Goal: Task Accomplishment & Management: Complete application form

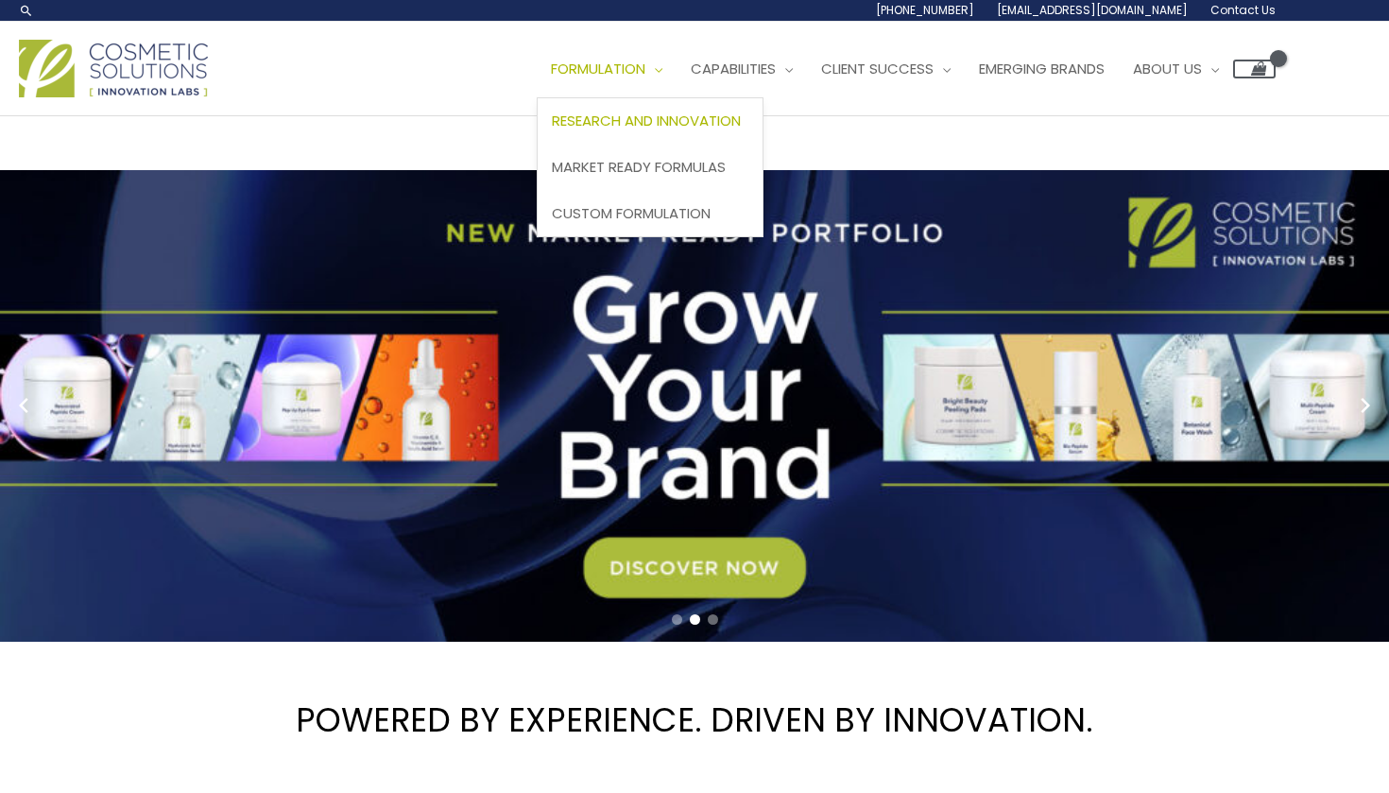
click at [552, 130] on span "Research and Innovation" at bounding box center [646, 121] width 189 height 20
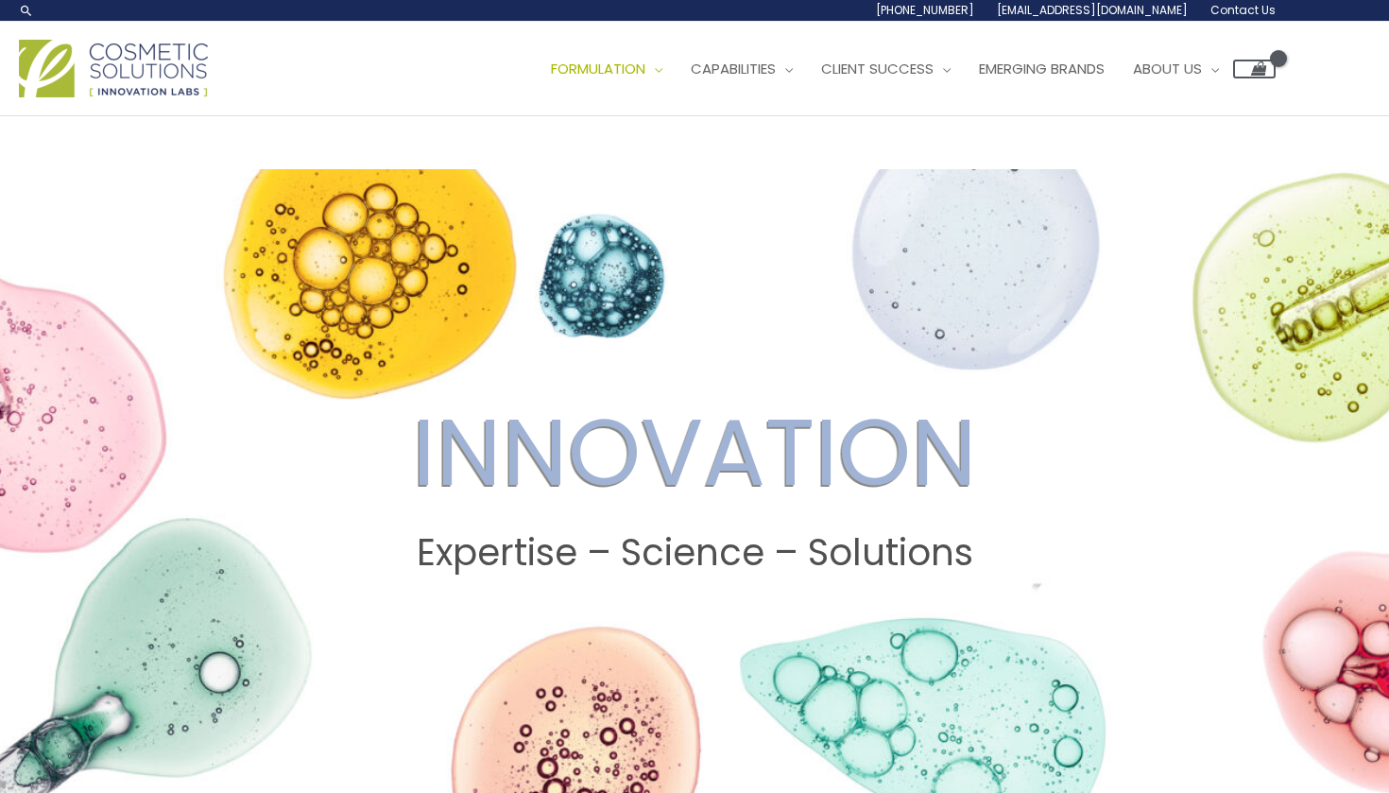
click at [0, 0] on span "Contact Us" at bounding box center [0, 0] width 0 height 0
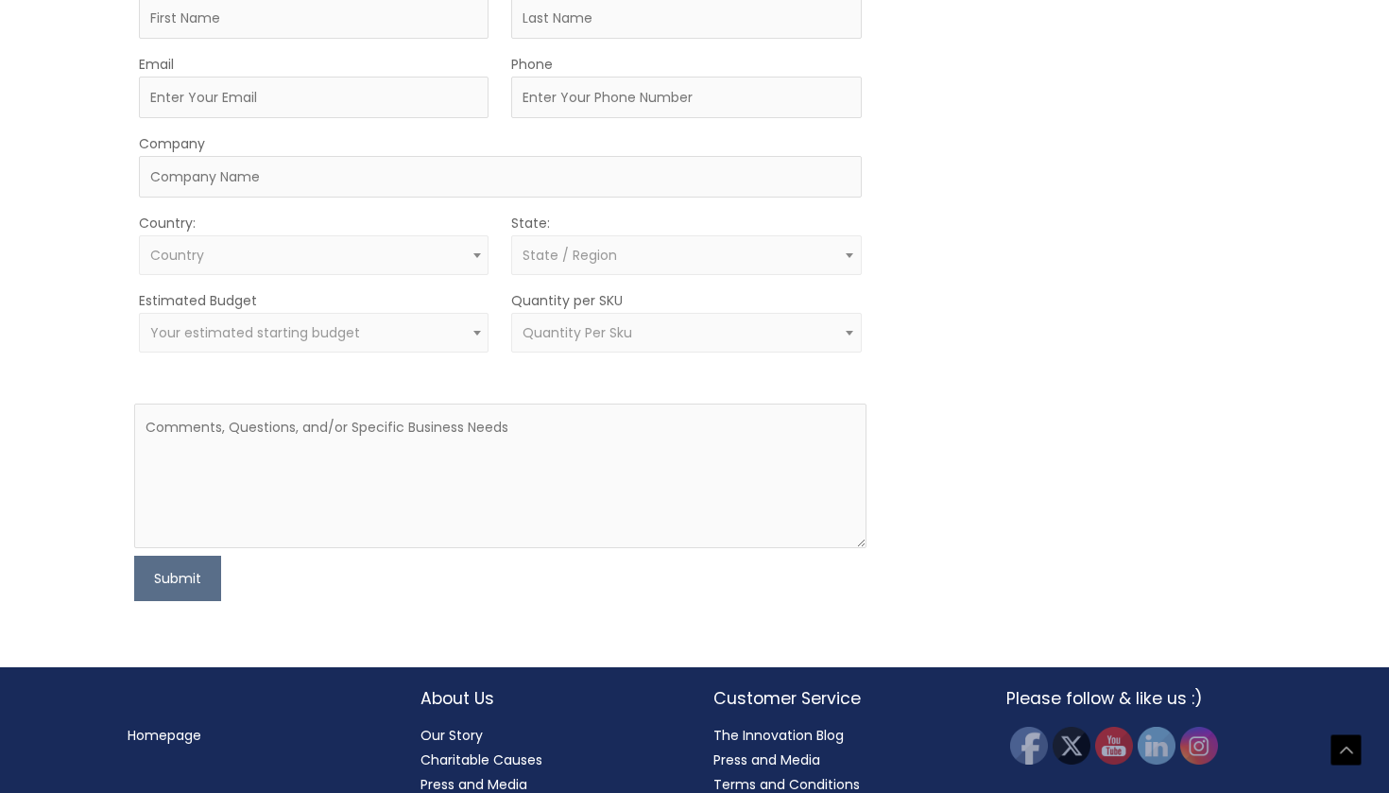
scroll to position [598, 0]
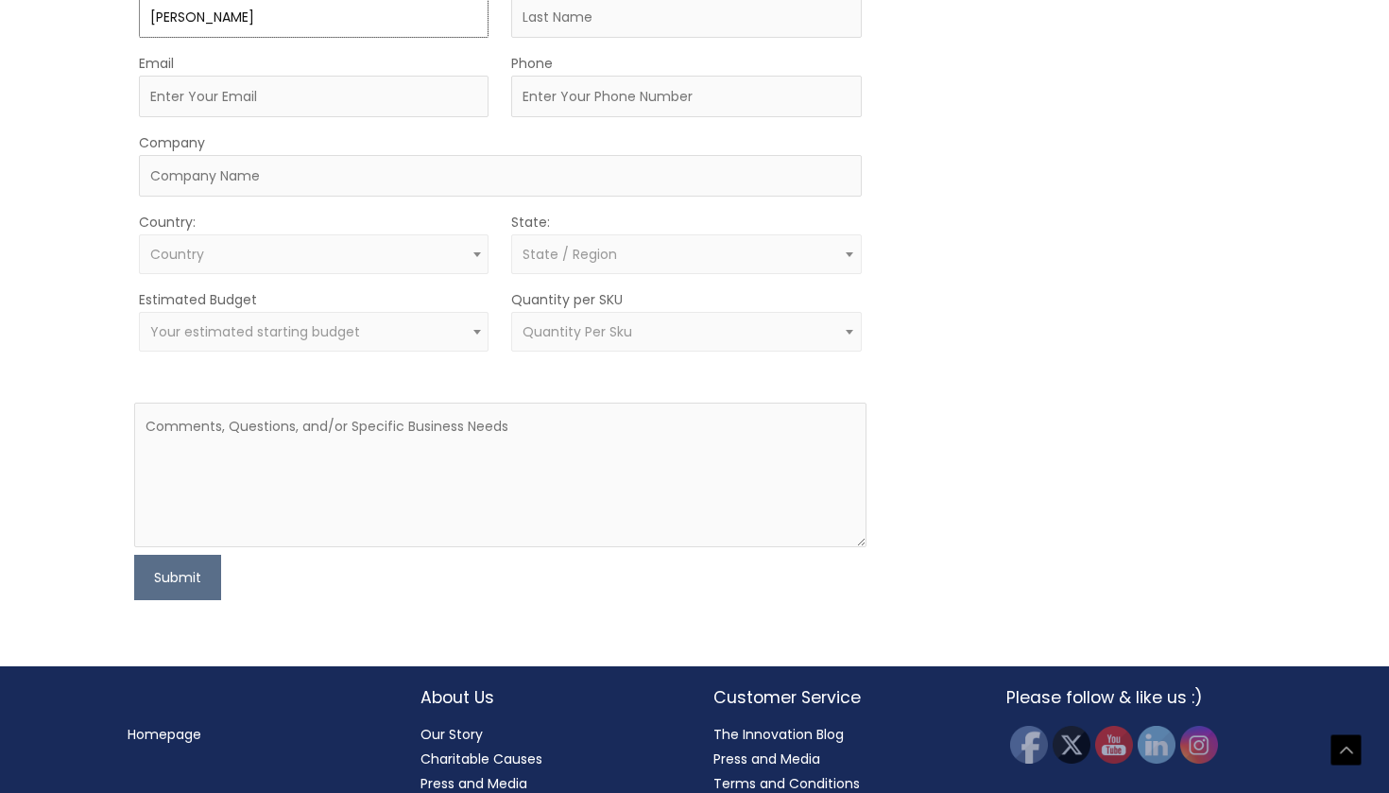
type input "Jocelyn"
type input "Gordillo"
type input "[EMAIL_ADDRESS][DOMAIN_NAME]"
type input "2139100978"
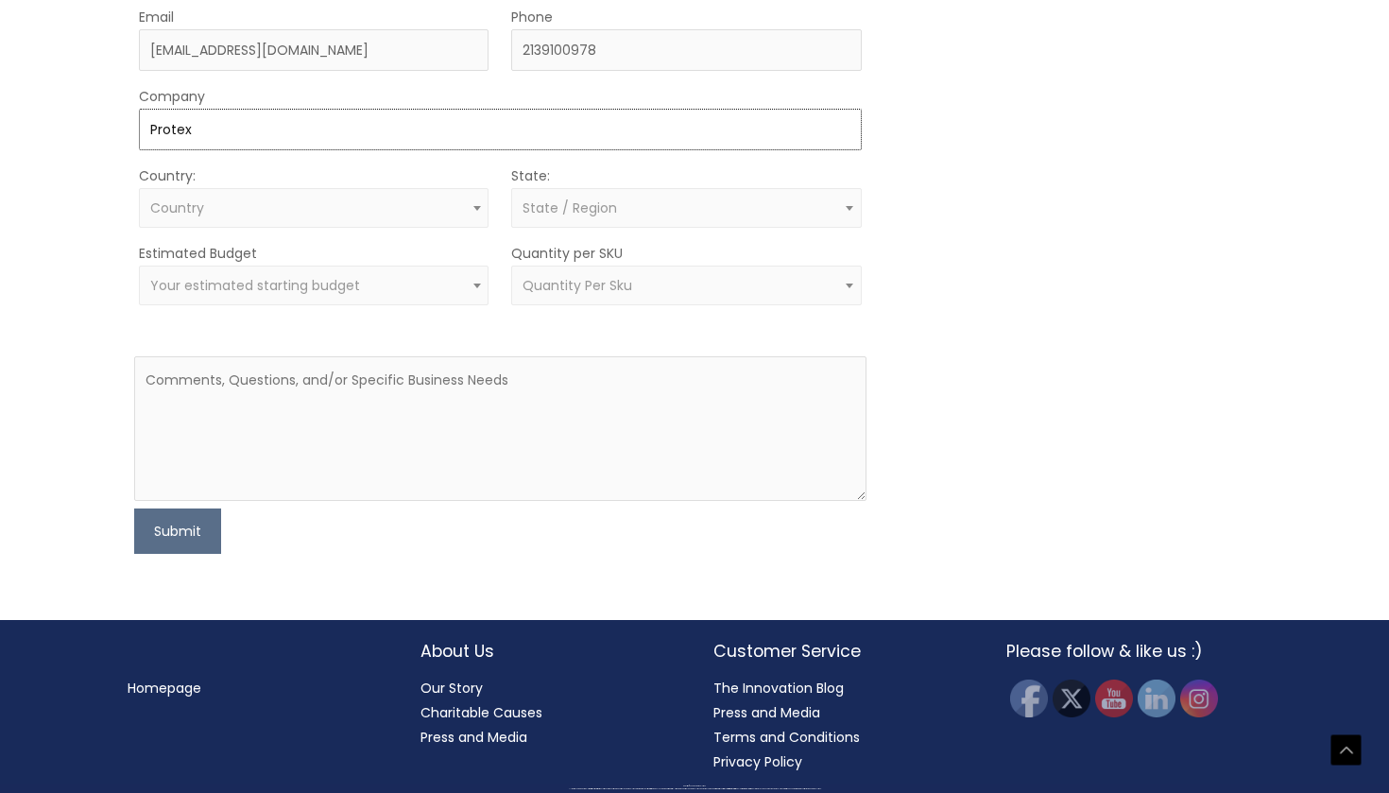
scroll to position [754, 0]
type input "Protex"
click at [267, 228] on span "Country" at bounding box center [314, 208] width 350 height 40
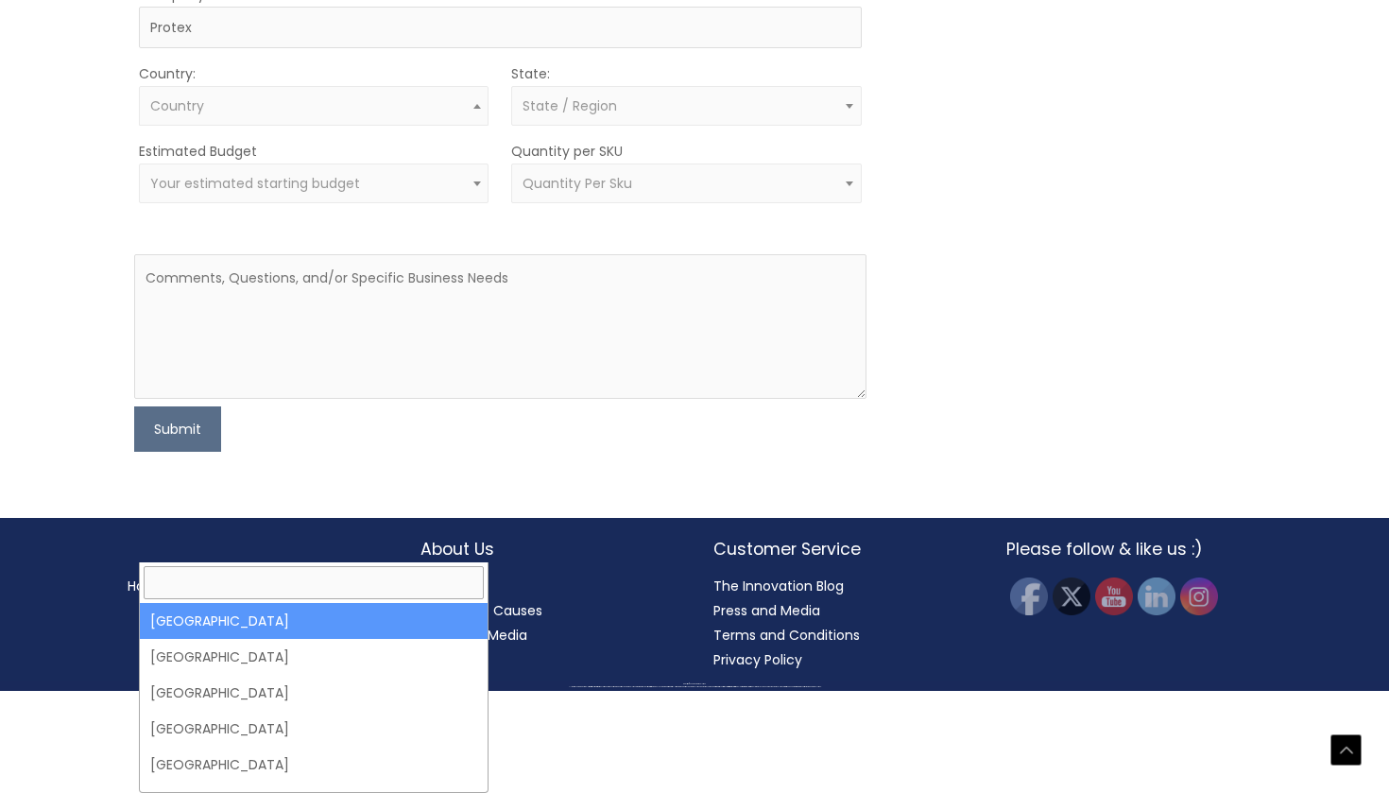
select select "United States"
select select
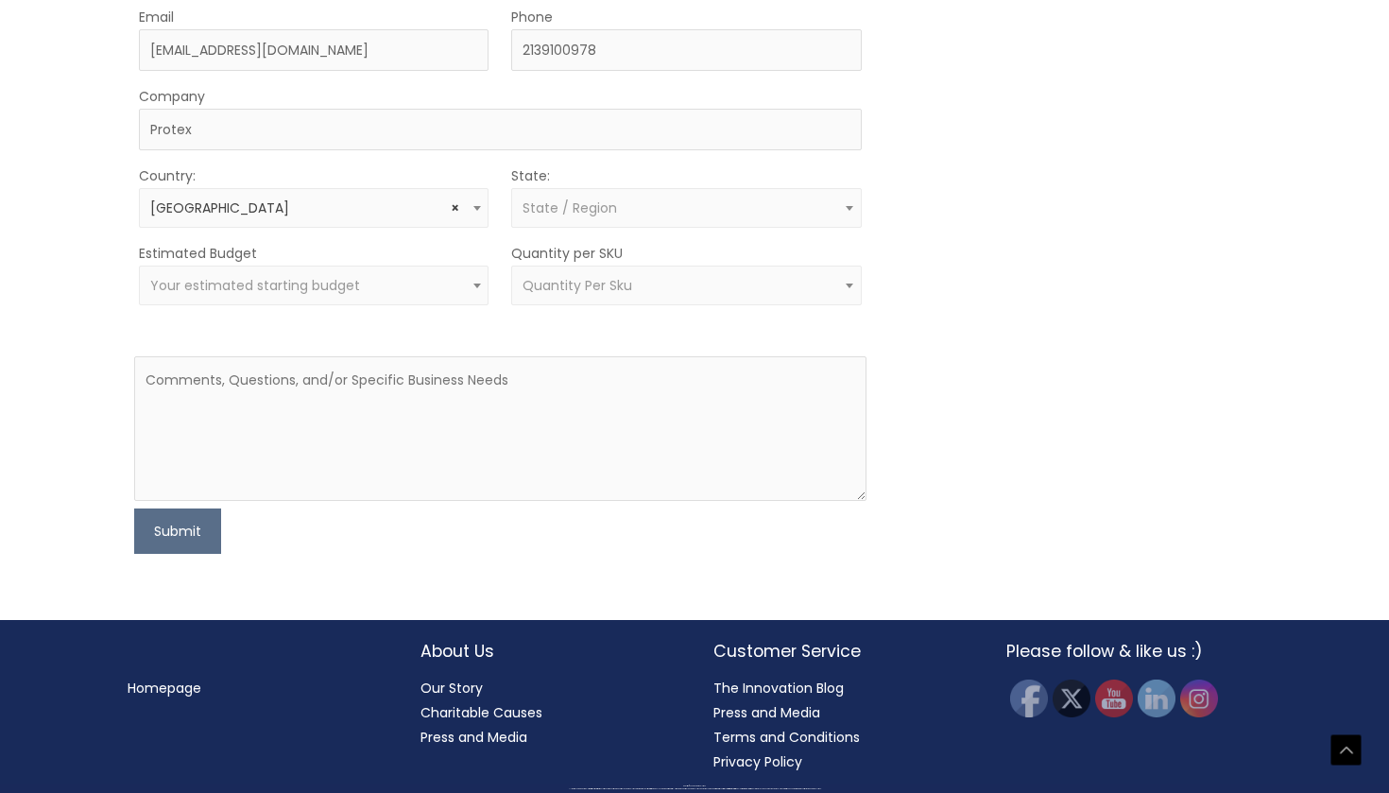
click at [578, 217] on span "State / Region" at bounding box center [570, 207] width 94 height 19
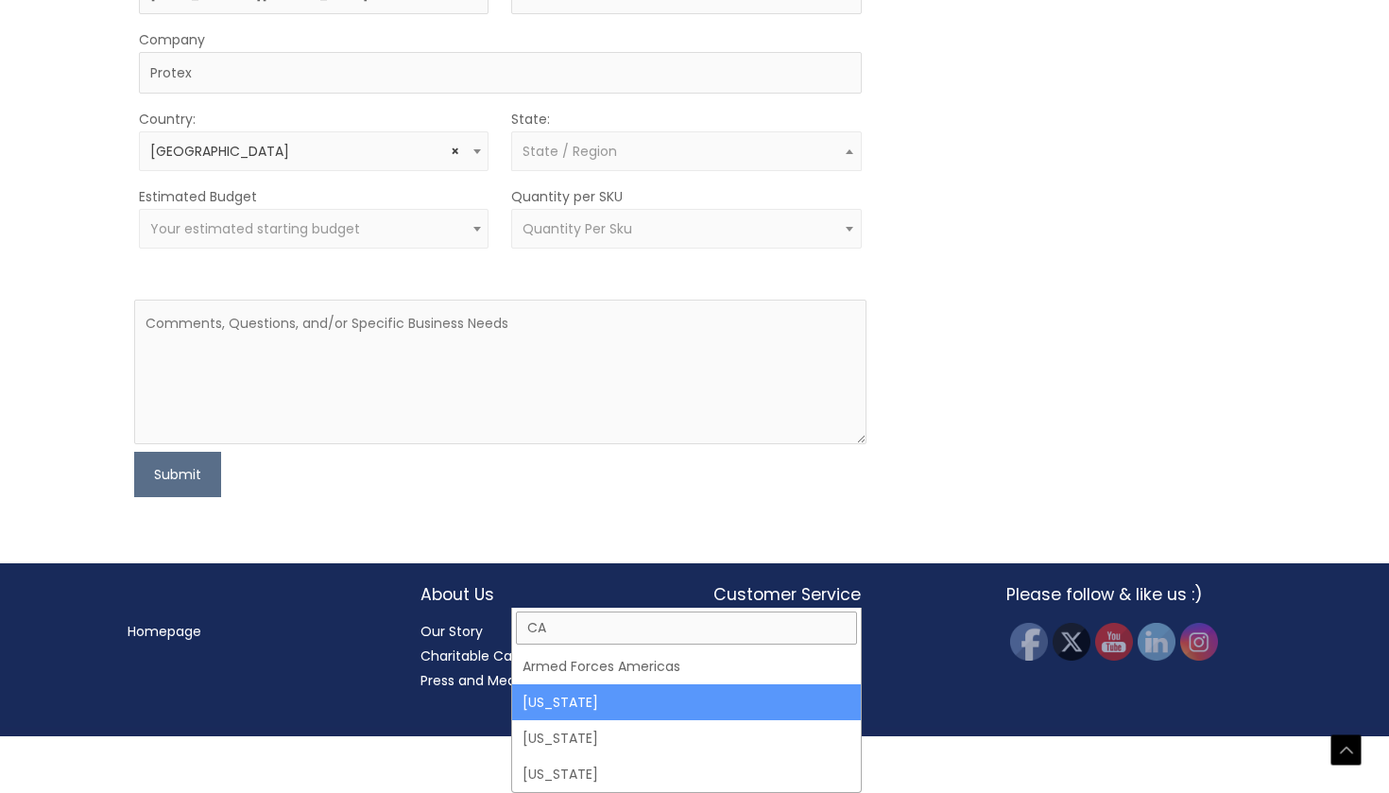
type input "CA"
select select "California"
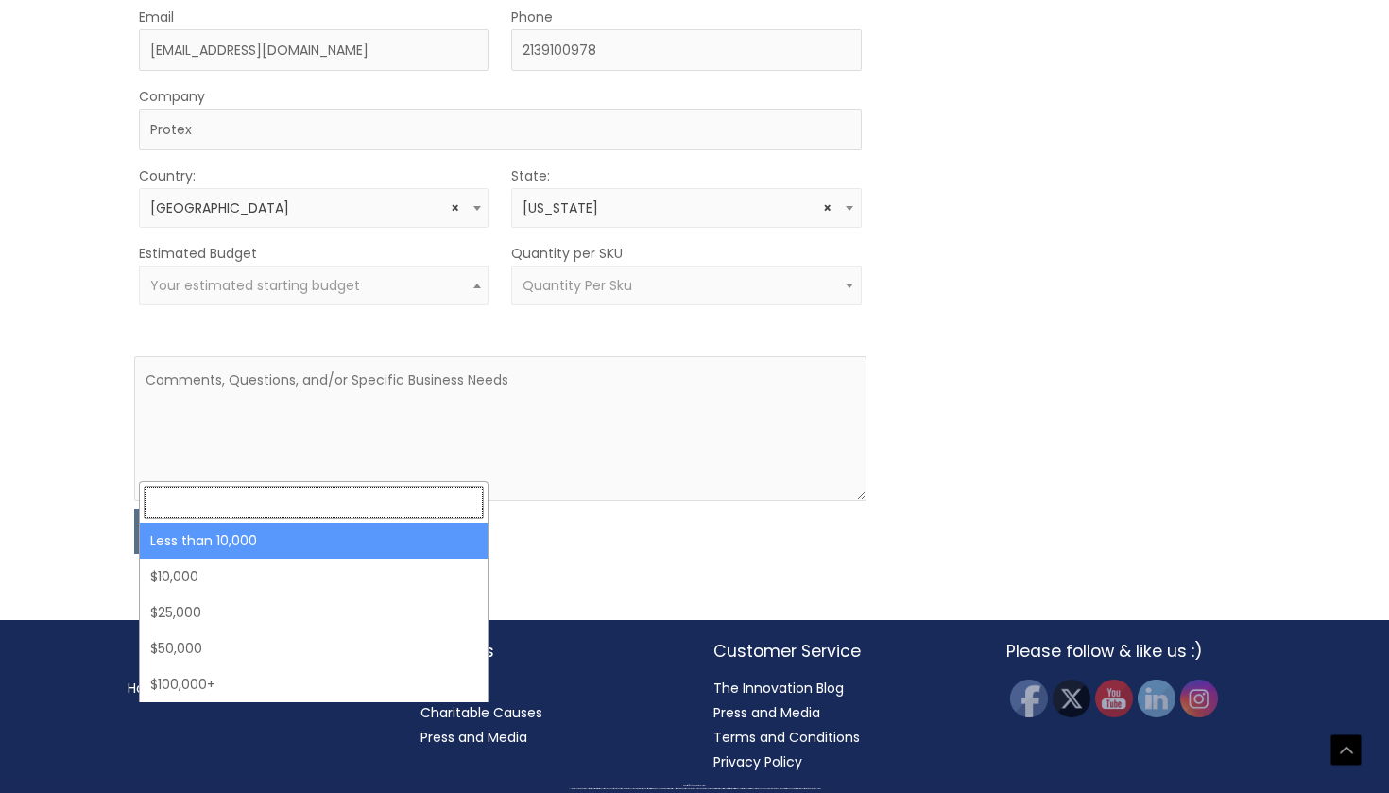
click at [373, 295] on span "Your estimated starting budget" at bounding box center [314, 286] width 328 height 18
select select "-10000"
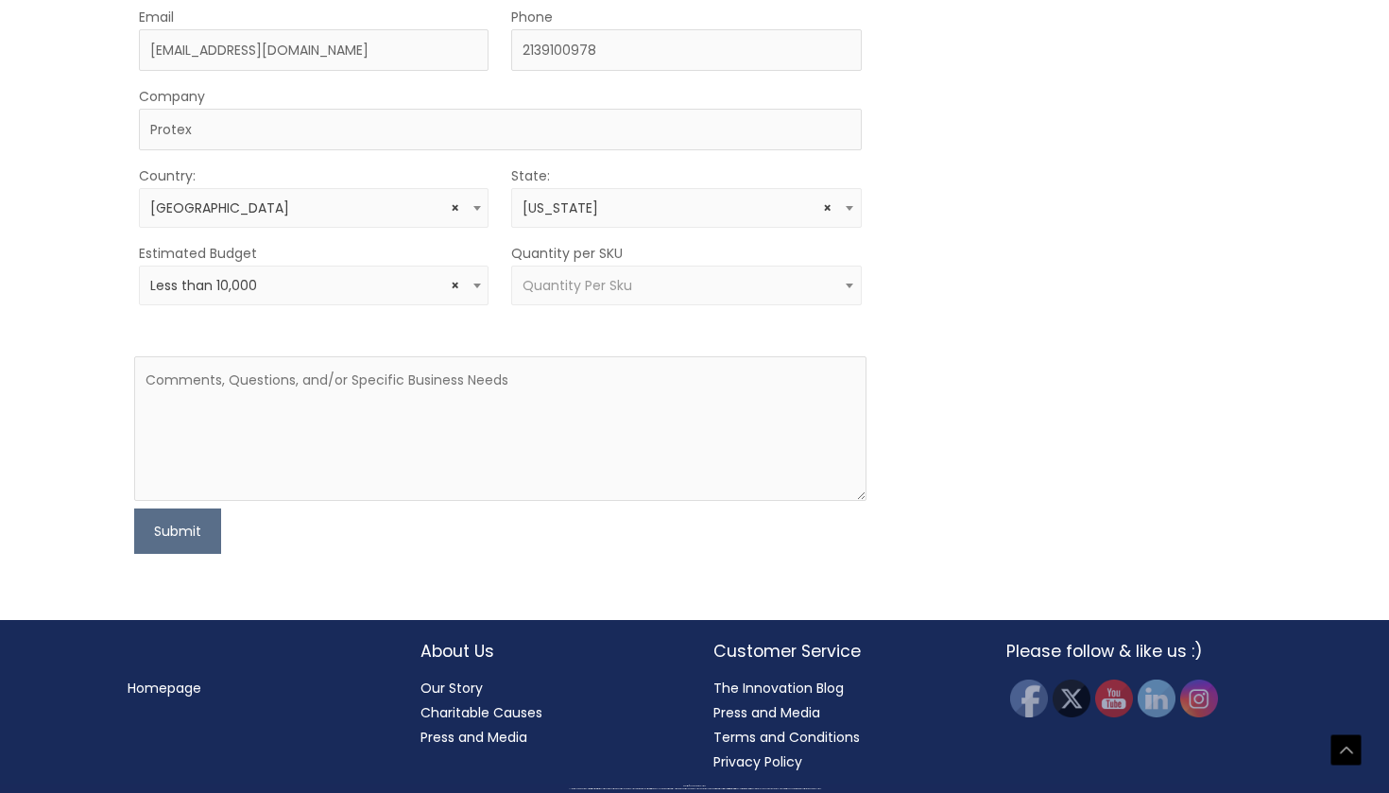
scroll to position [837, 0]
click at [560, 549] on form "First Name Jocelyn Last Name Gordillo Email jogobiz@gmail.com Phone 2139100978 …" at bounding box center [499, 239] width 731 height 628
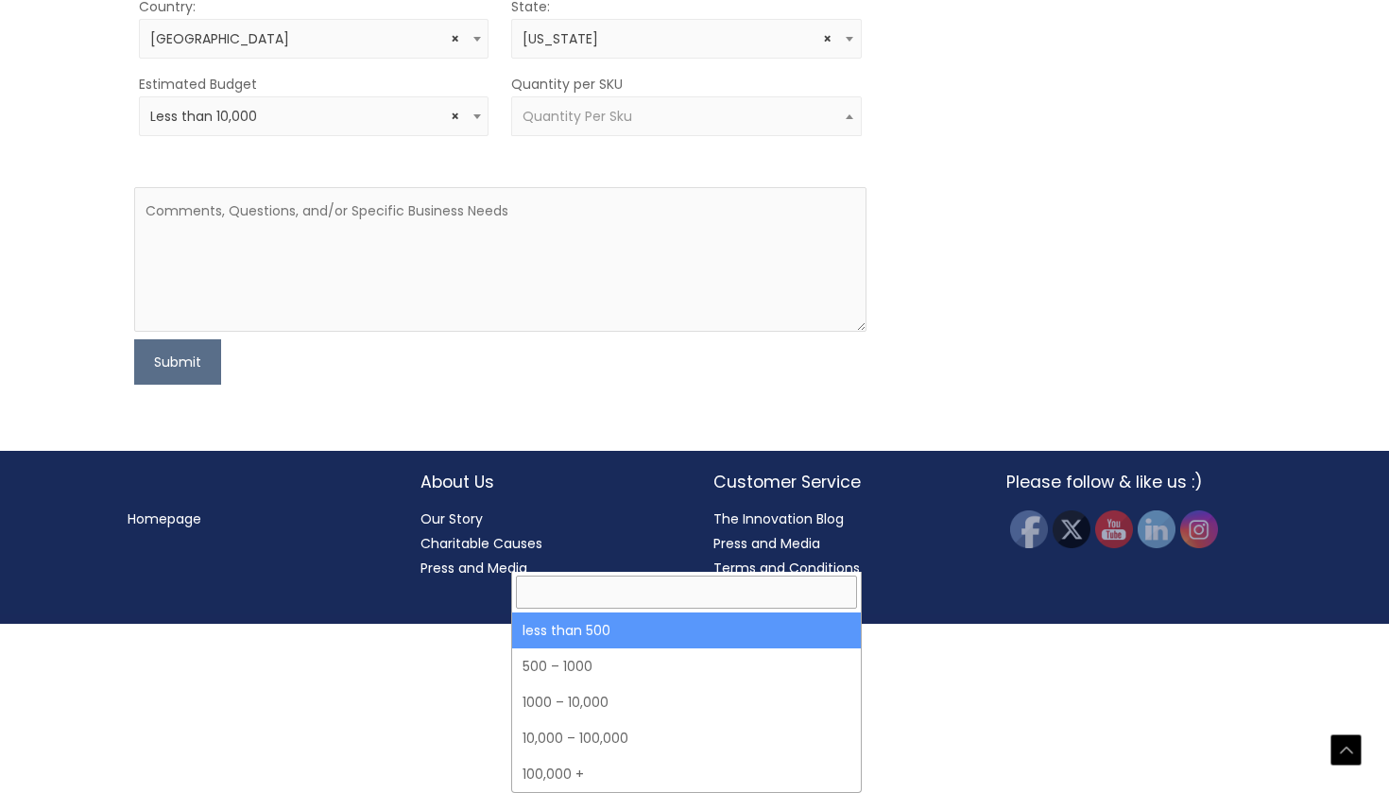
click at [560, 136] on span "Quantity Per Sku" at bounding box center [686, 116] width 350 height 40
select select "3"
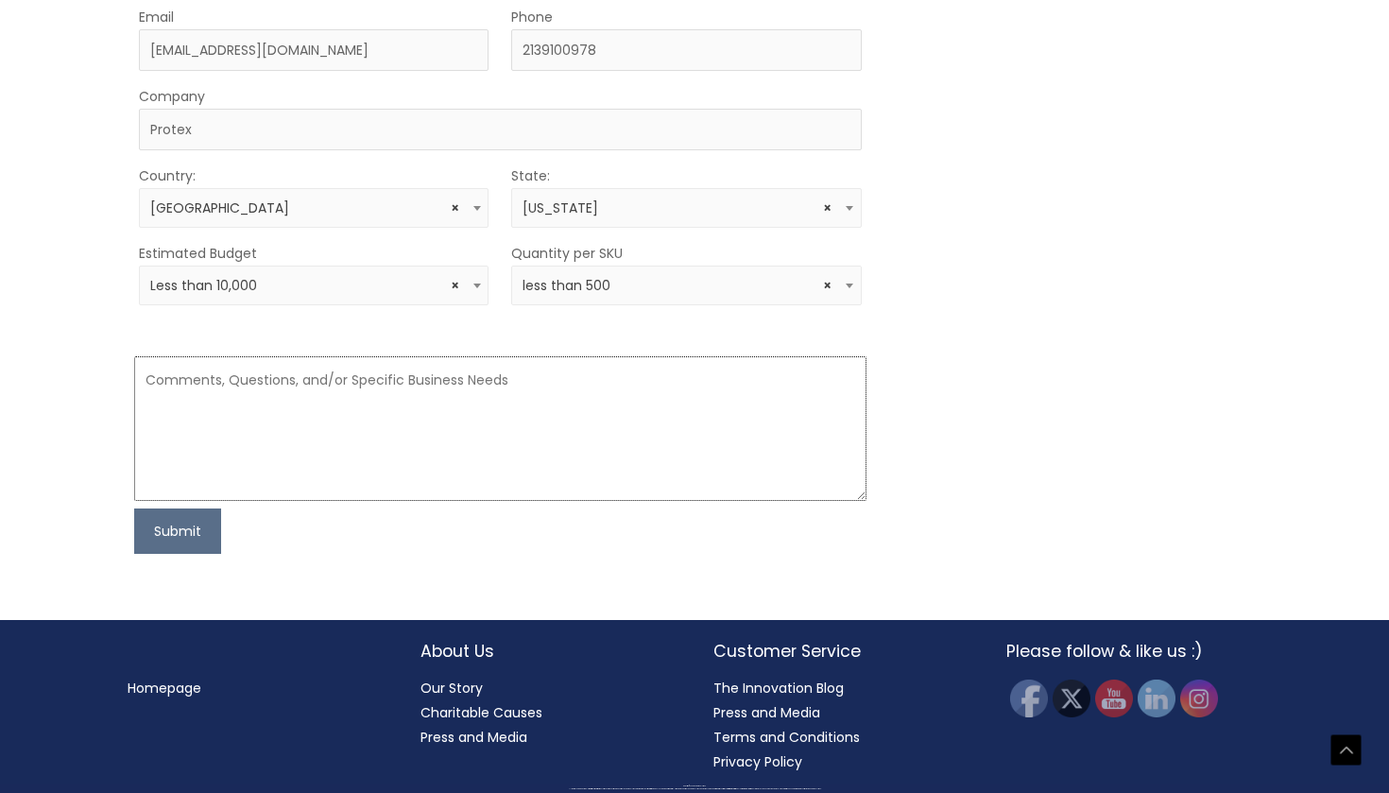
click at [475, 501] on textarea at bounding box center [499, 428] width 731 height 145
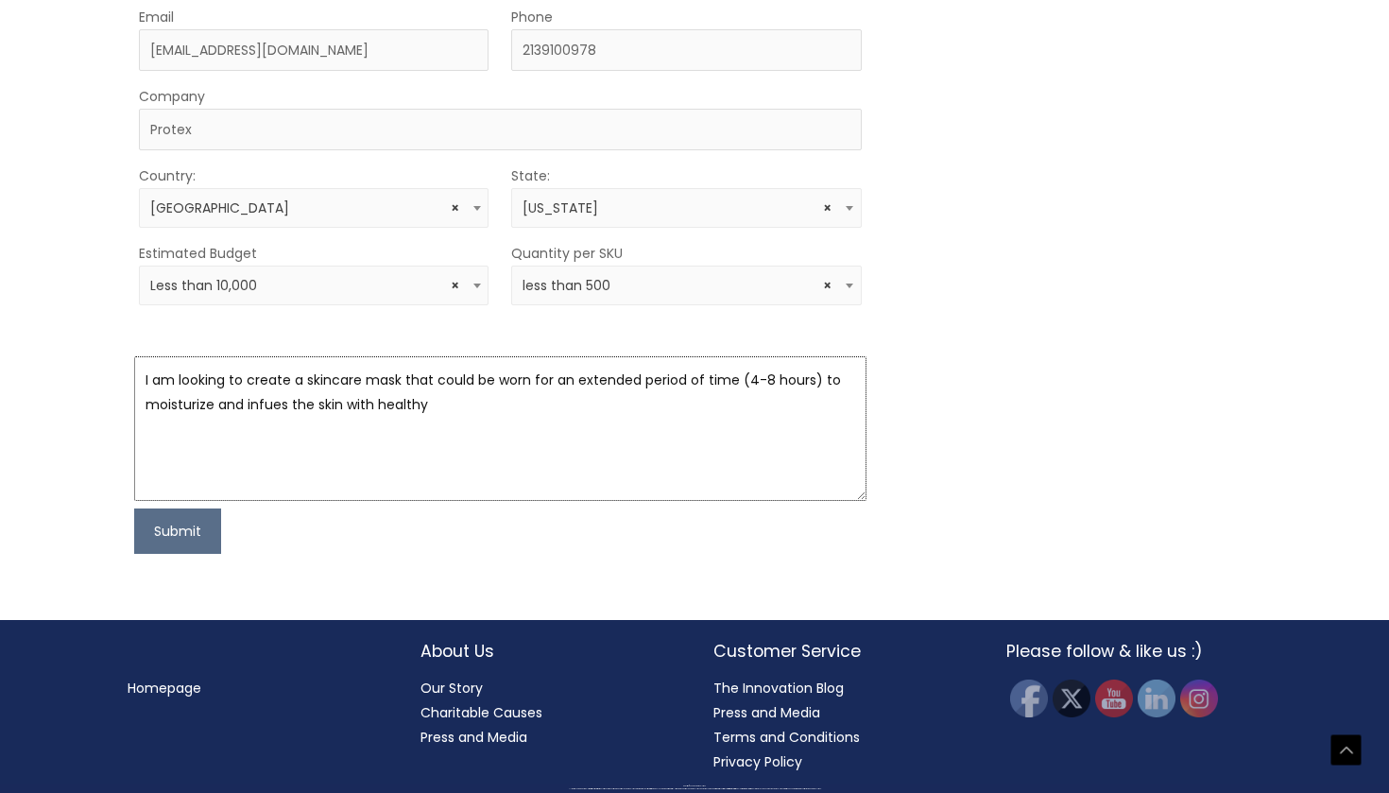
drag, startPoint x: 815, startPoint y: 625, endPoint x: 815, endPoint y: 639, distance: 14.2
click at [815, 501] on textarea "I am looking to create a skincare mask that could be worn for an extended perio…" at bounding box center [499, 428] width 731 height 145
click at [462, 501] on textarea "I am looking to create a skincare mask that could be worn for an extended perio…" at bounding box center [499, 428] width 731 height 145
drag, startPoint x: 746, startPoint y: 645, endPoint x: 800, endPoint y: 649, distance: 54.0
click at [802, 501] on textarea "I am looking to create a skincare mask that could be worn for an extended perio…" at bounding box center [499, 428] width 731 height 145
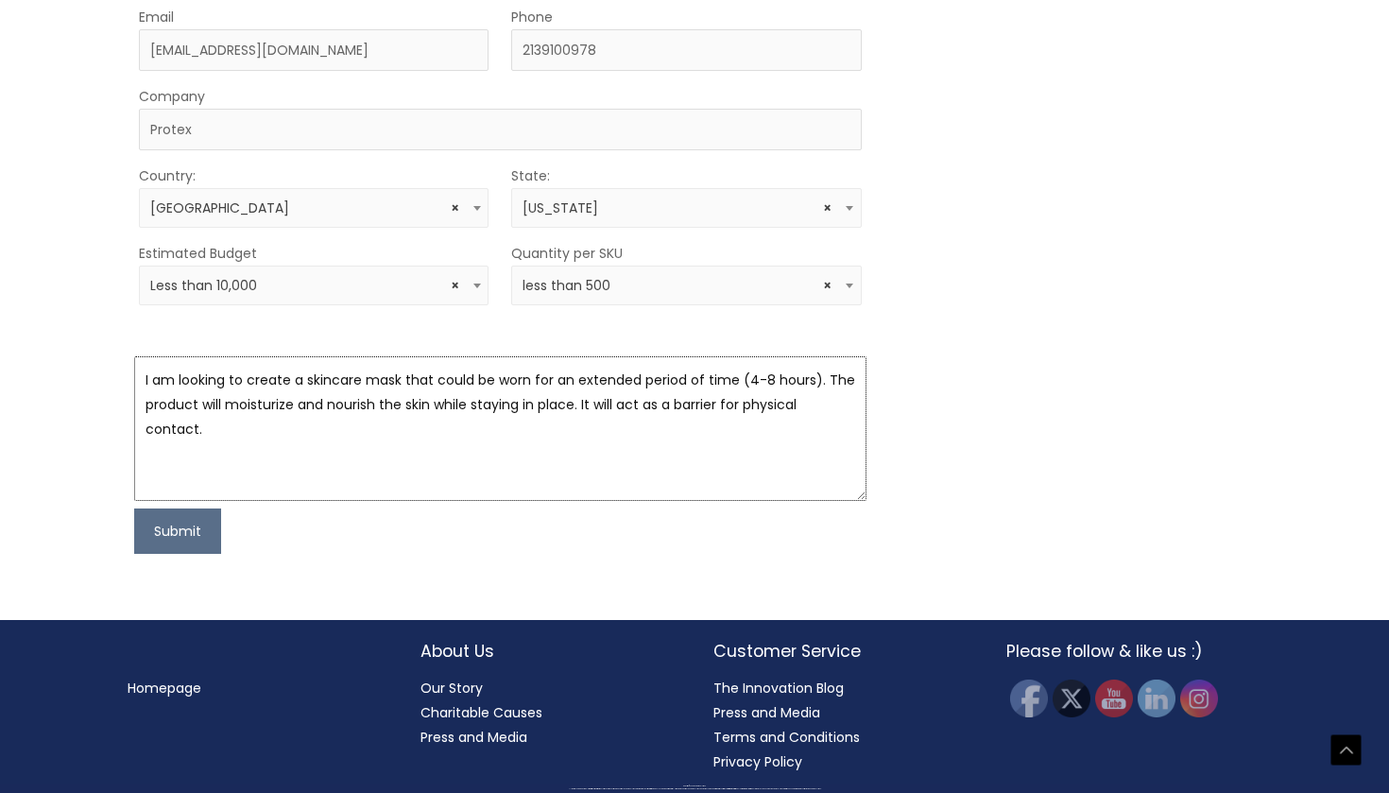
drag, startPoint x: 722, startPoint y: 647, endPoint x: 828, endPoint y: 661, distance: 106.7
click at [828, 501] on textarea "I am looking to create a skincare mask that could be worn for an extended perio…" at bounding box center [499, 428] width 731 height 145
drag, startPoint x: 724, startPoint y: 695, endPoint x: 506, endPoint y: 640, distance: 225.1
click at [506, 501] on textarea "I am looking to create a skincare mask that could be worn for an extended perio…" at bounding box center [499, 428] width 731 height 145
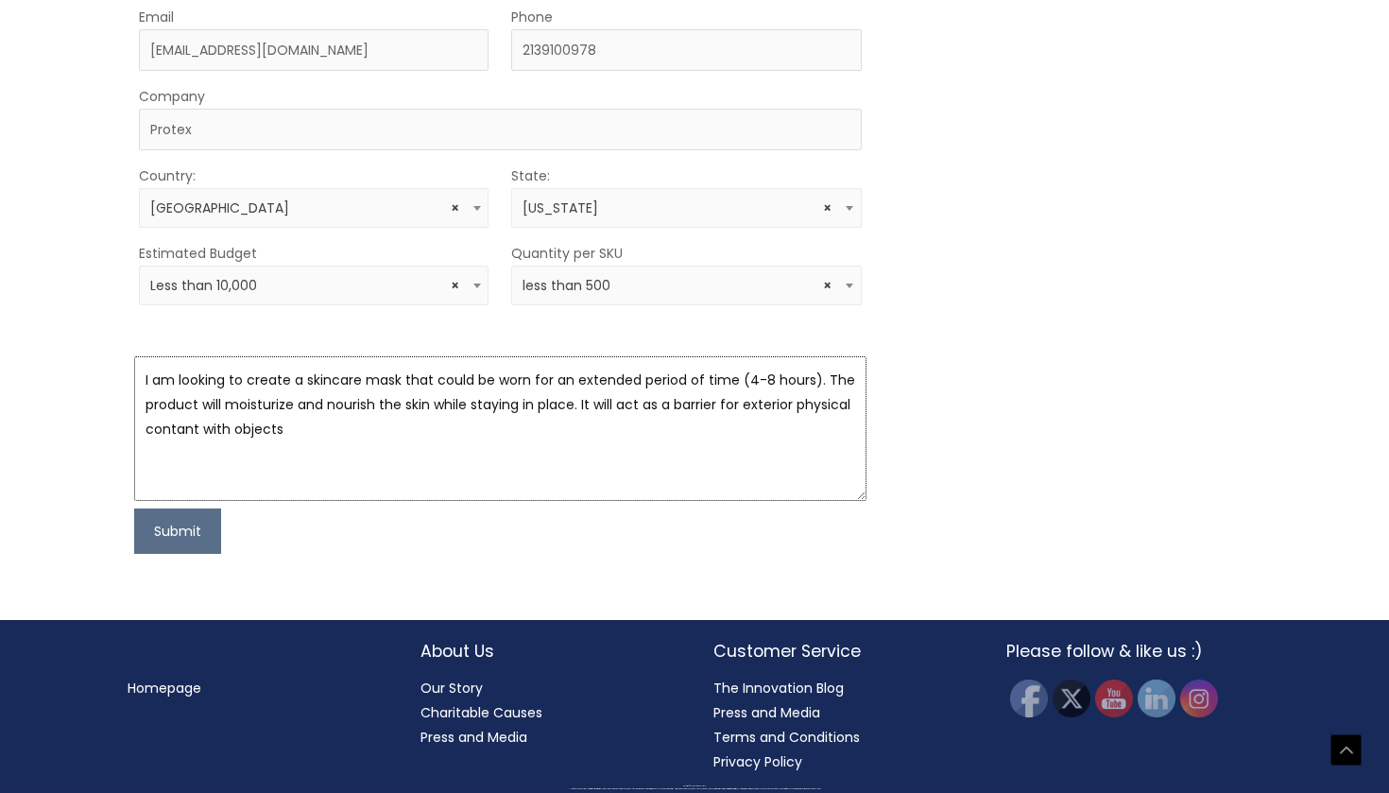
click at [506, 501] on textarea "I am looking to create a skincare mask that could be worn for an extended perio…" at bounding box center [499, 428] width 731 height 145
paste textarea "developing an **extended-wear skincare mask** designed to stay in place for 4–8…"
click at [283, 501] on textarea "I am developing an **extended-wear skincare mask** designed to stay in place fo…" at bounding box center [499, 428] width 731 height 145
click at [493, 501] on textarea "I am developing an *extended-wear skincare mask** designed to stay in place for…" at bounding box center [499, 428] width 731 height 145
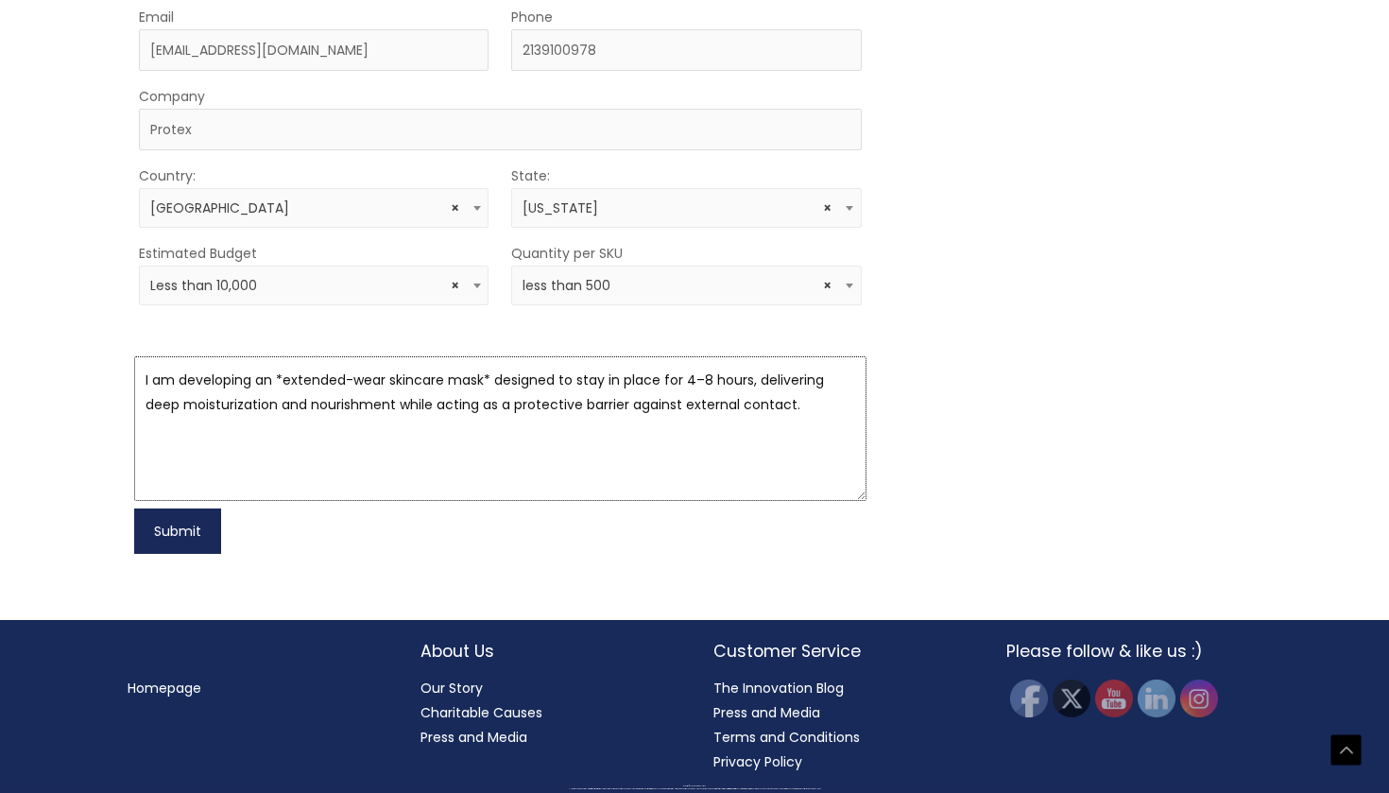
type textarea "I am developing an *extended-wear skincare mask* designed to stay in place for …"
click at [176, 554] on button "Submit" at bounding box center [177, 530] width 87 height 45
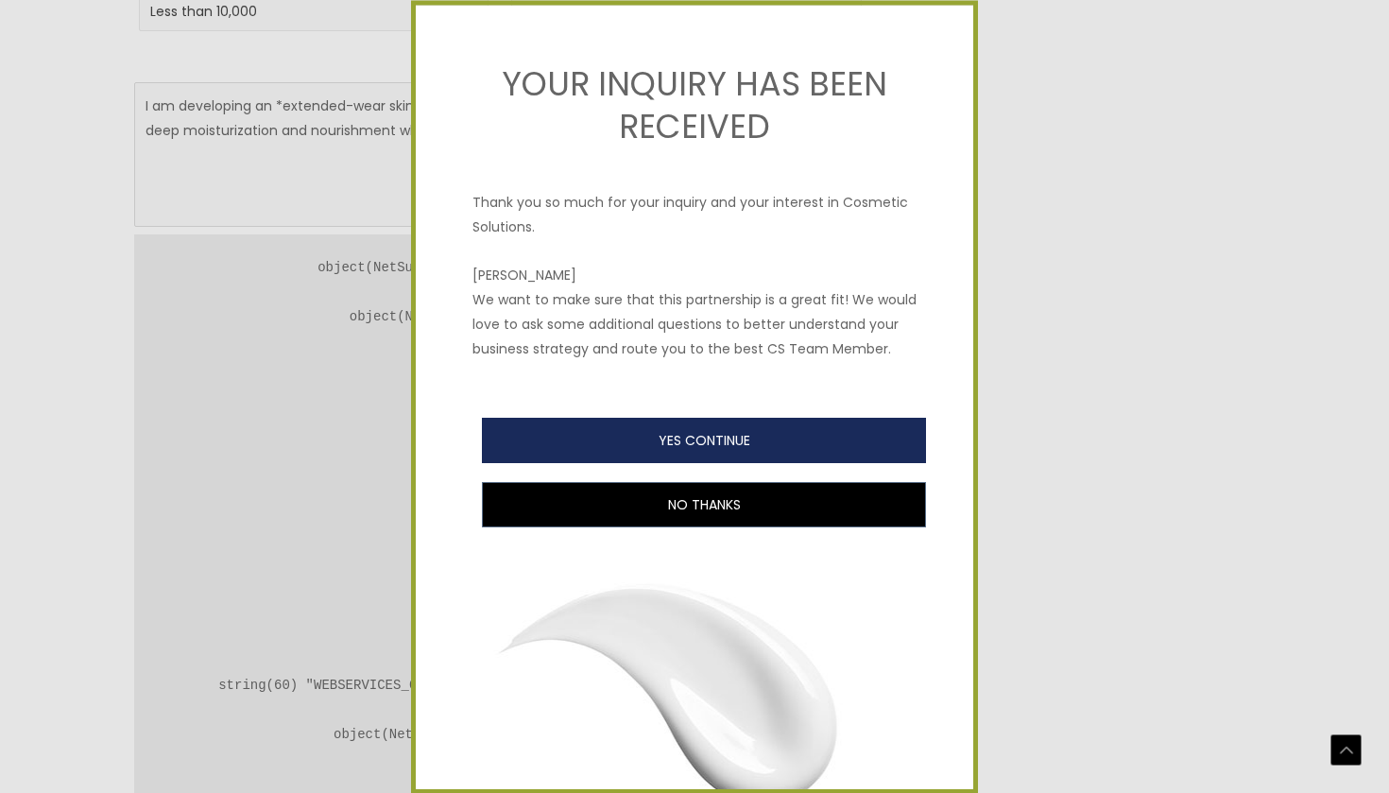
click at [746, 438] on button "YES CONTINUE" at bounding box center [704, 440] width 444 height 45
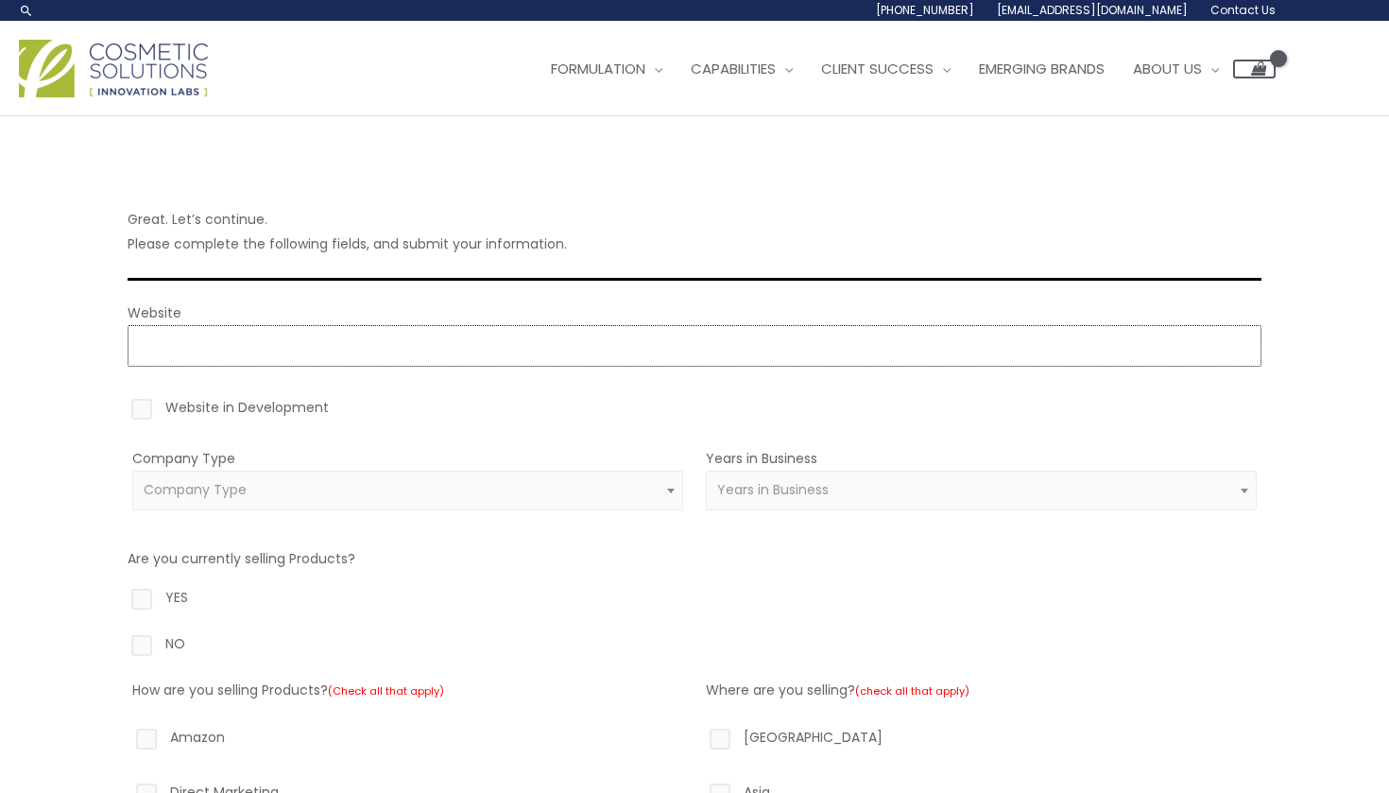
click at [259, 344] on input "Website" at bounding box center [695, 346] width 1134 height 42
type input "https://n/a"
click at [148, 409] on label "Website in Development" at bounding box center [695, 411] width 1134 height 32
click at [121, 407] on input "Website in Development" at bounding box center [115, 401] width 12 height 12
checkbox input "true"
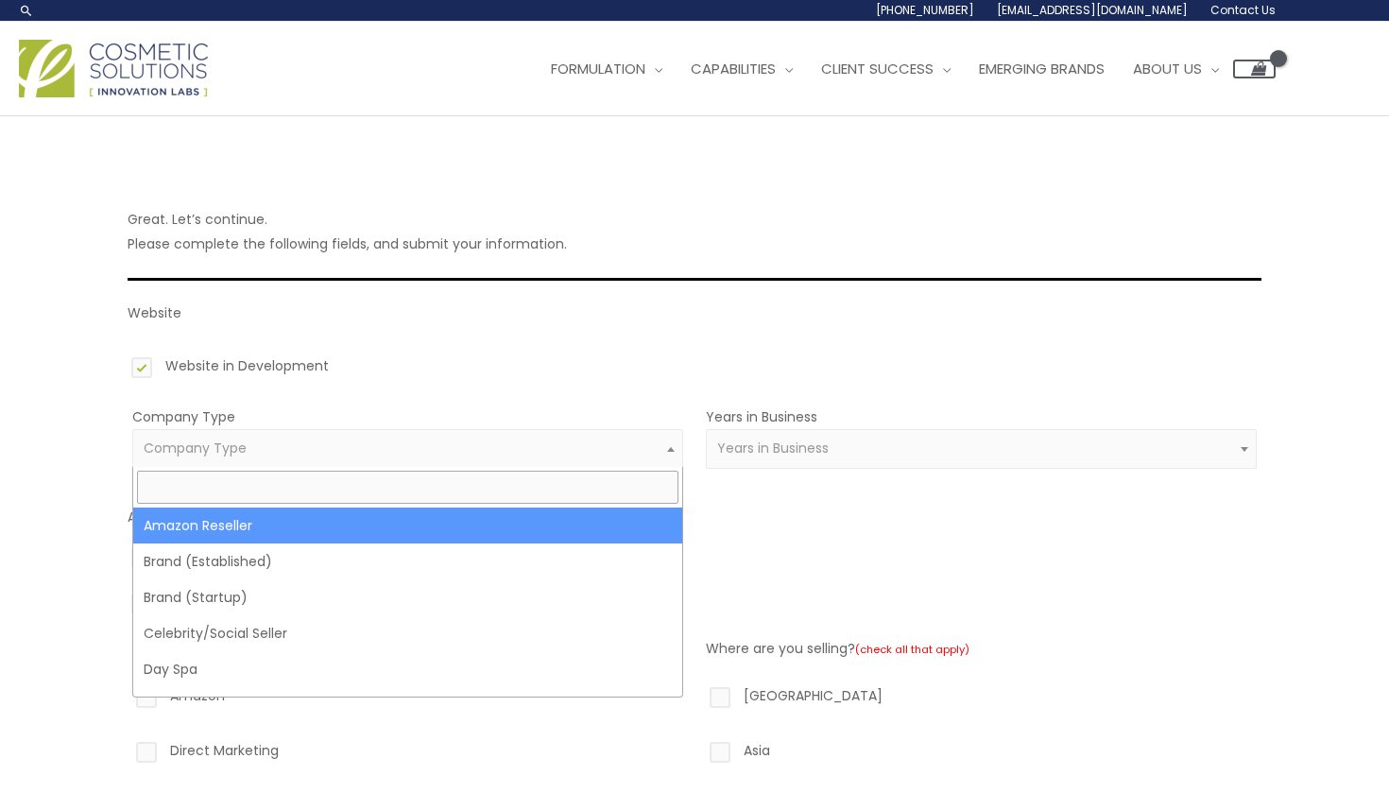
click at [181, 448] on span "Company Type" at bounding box center [195, 447] width 103 height 19
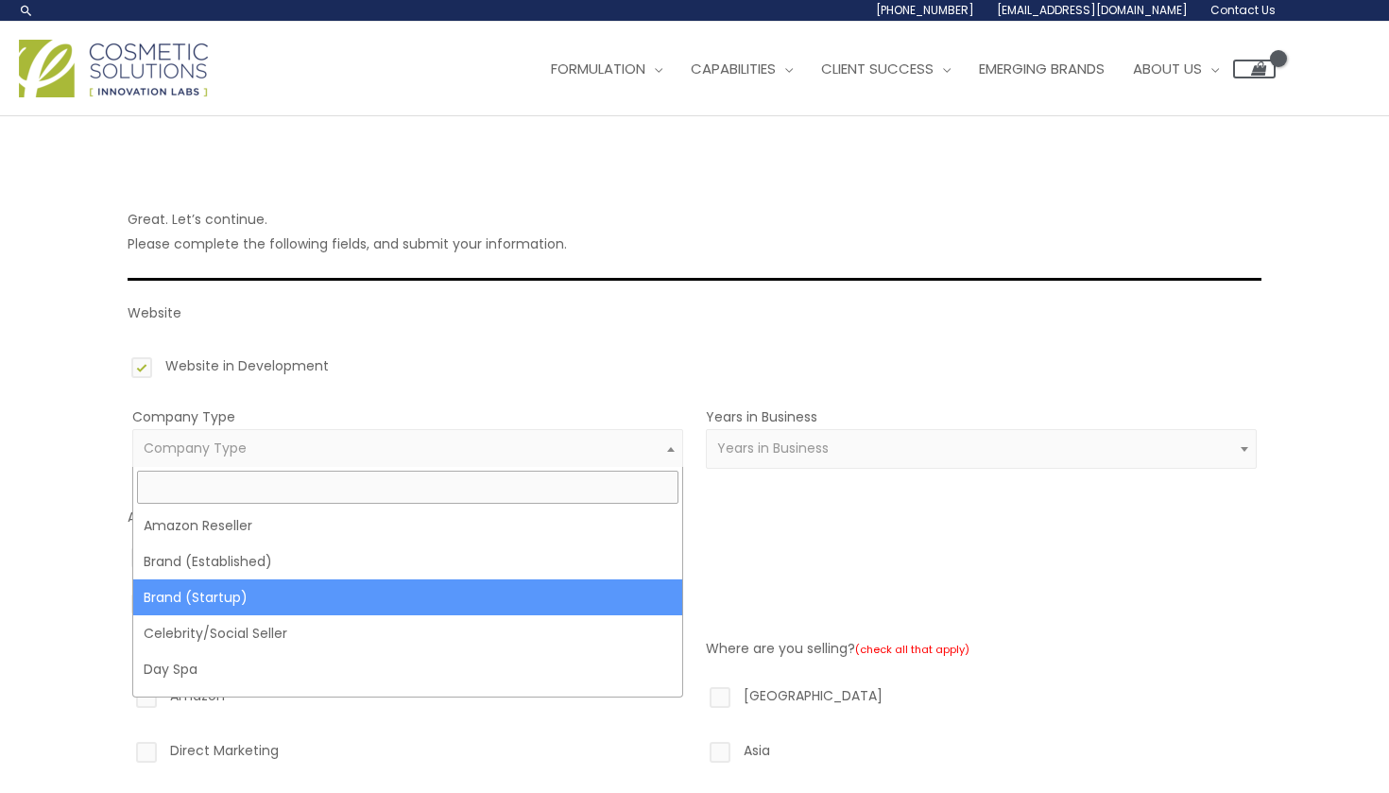
select select "39"
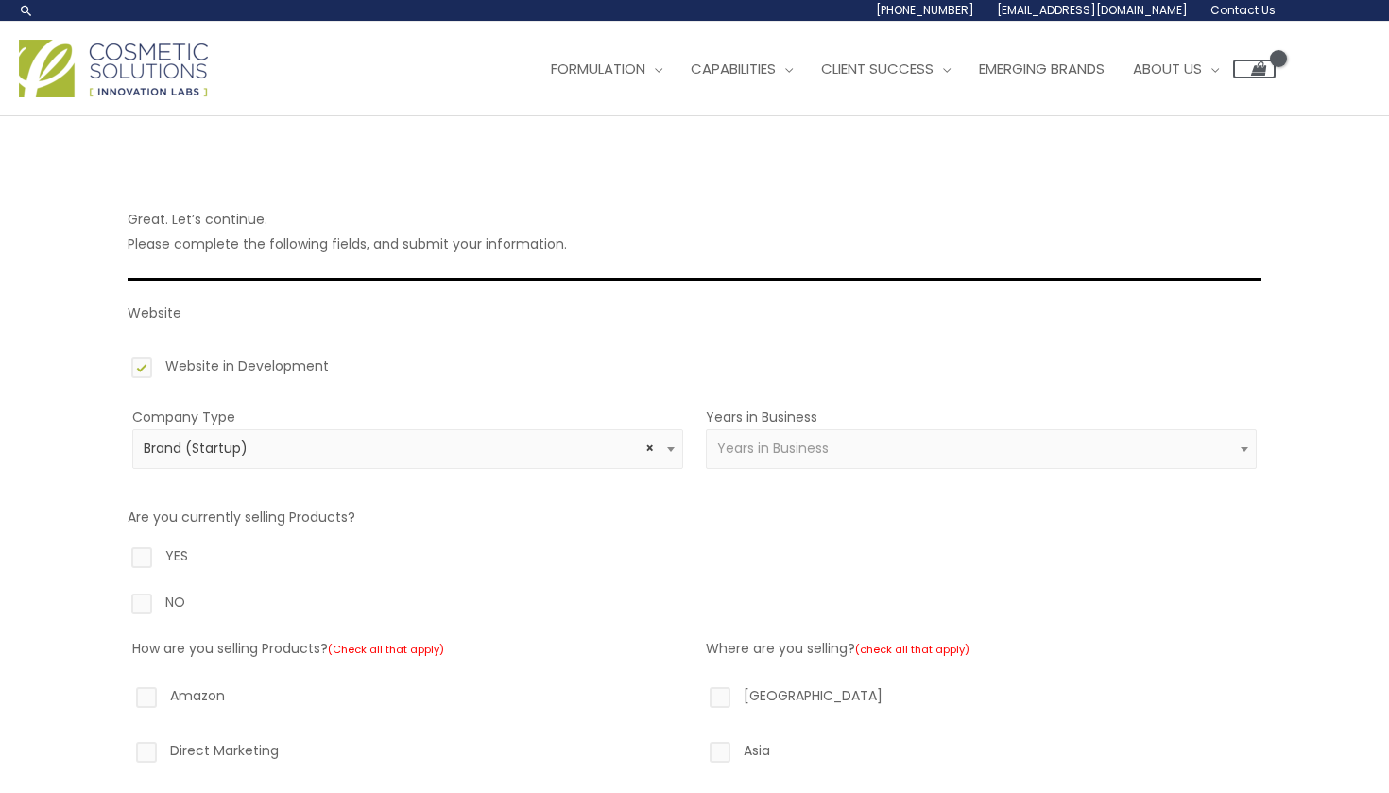
click at [759, 460] on span "Years in Business" at bounding box center [981, 449] width 551 height 40
select select "1"
click at [135, 605] on label "NO" at bounding box center [695, 606] width 1134 height 32
click at [121, 602] on input "NO" at bounding box center [115, 596] width 12 height 12
radio input "true"
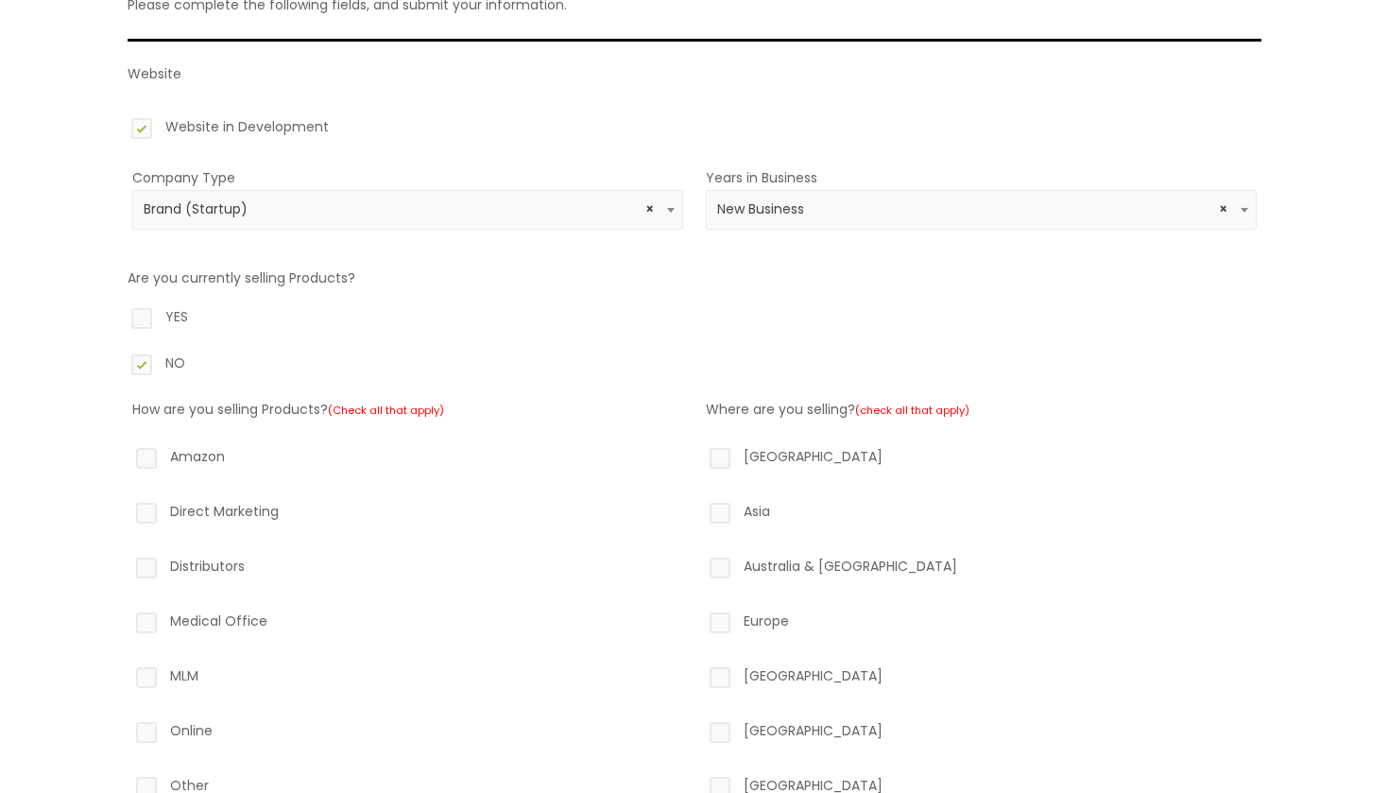
scroll to position [250, 0]
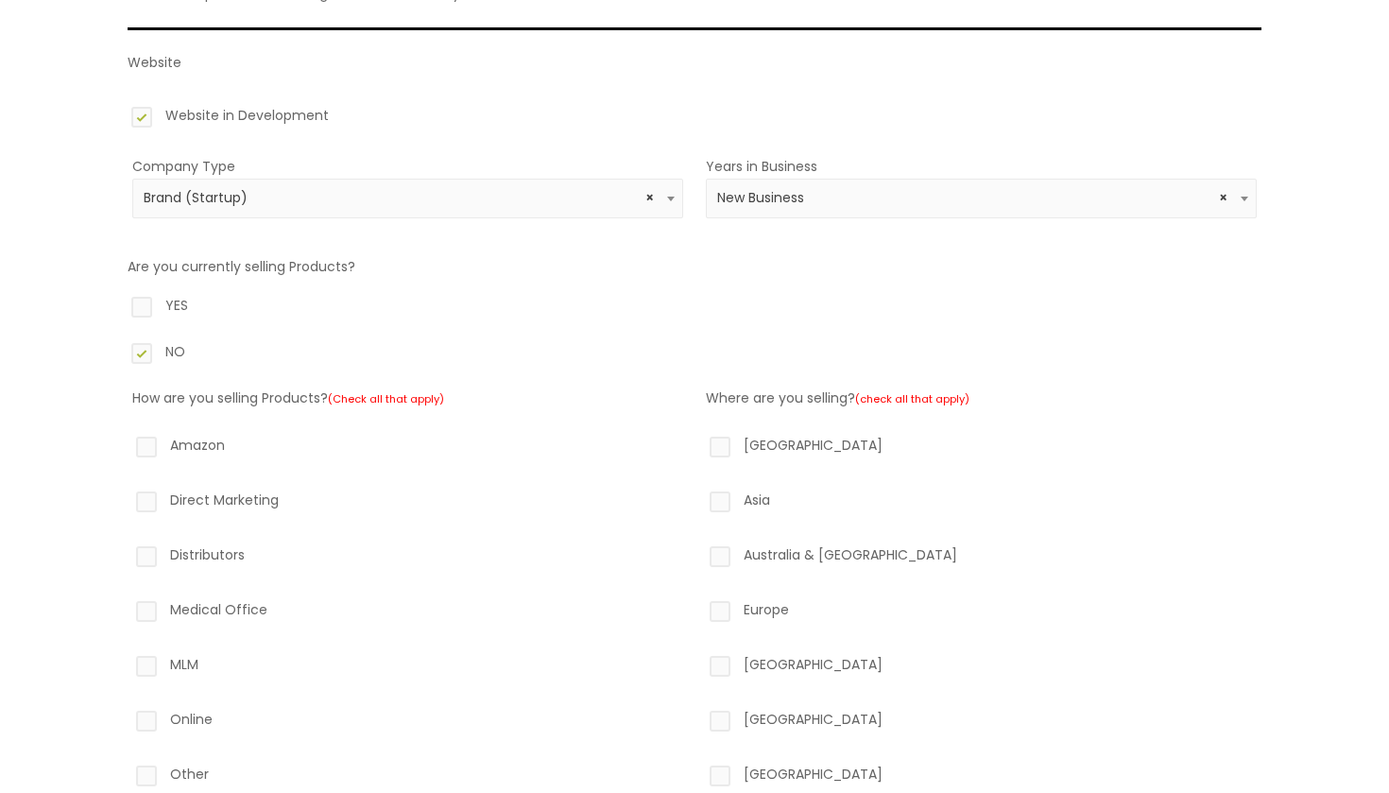
click at [146, 448] on label "Amazon" at bounding box center [407, 449] width 551 height 32
click at [126, 445] on input "Amazon" at bounding box center [119, 439] width 12 height 12
checkbox input "true"
click at [145, 503] on label "Direct Marketing" at bounding box center [407, 504] width 551 height 32
click at [126, 500] on input "Direct Marketing" at bounding box center [119, 494] width 12 height 12
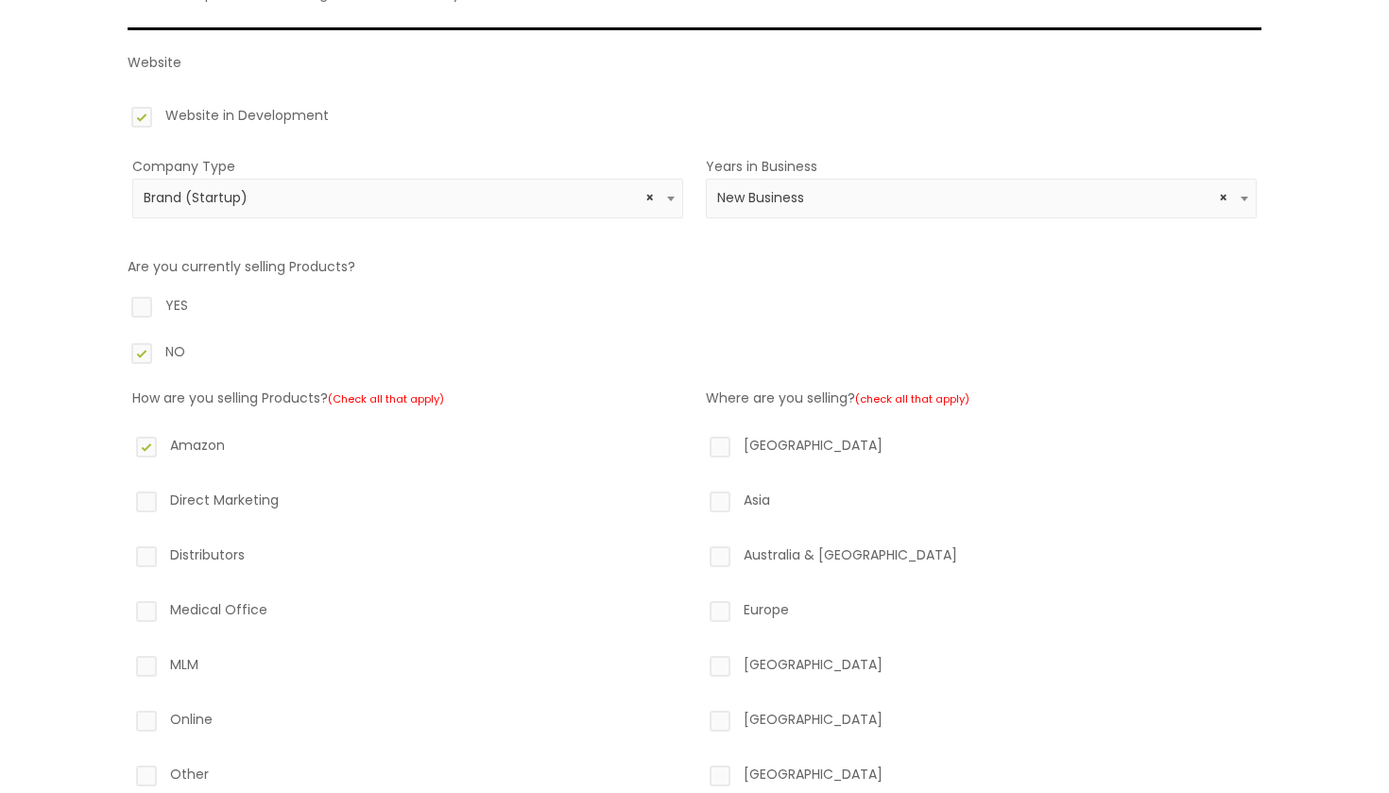
checkbox input "true"
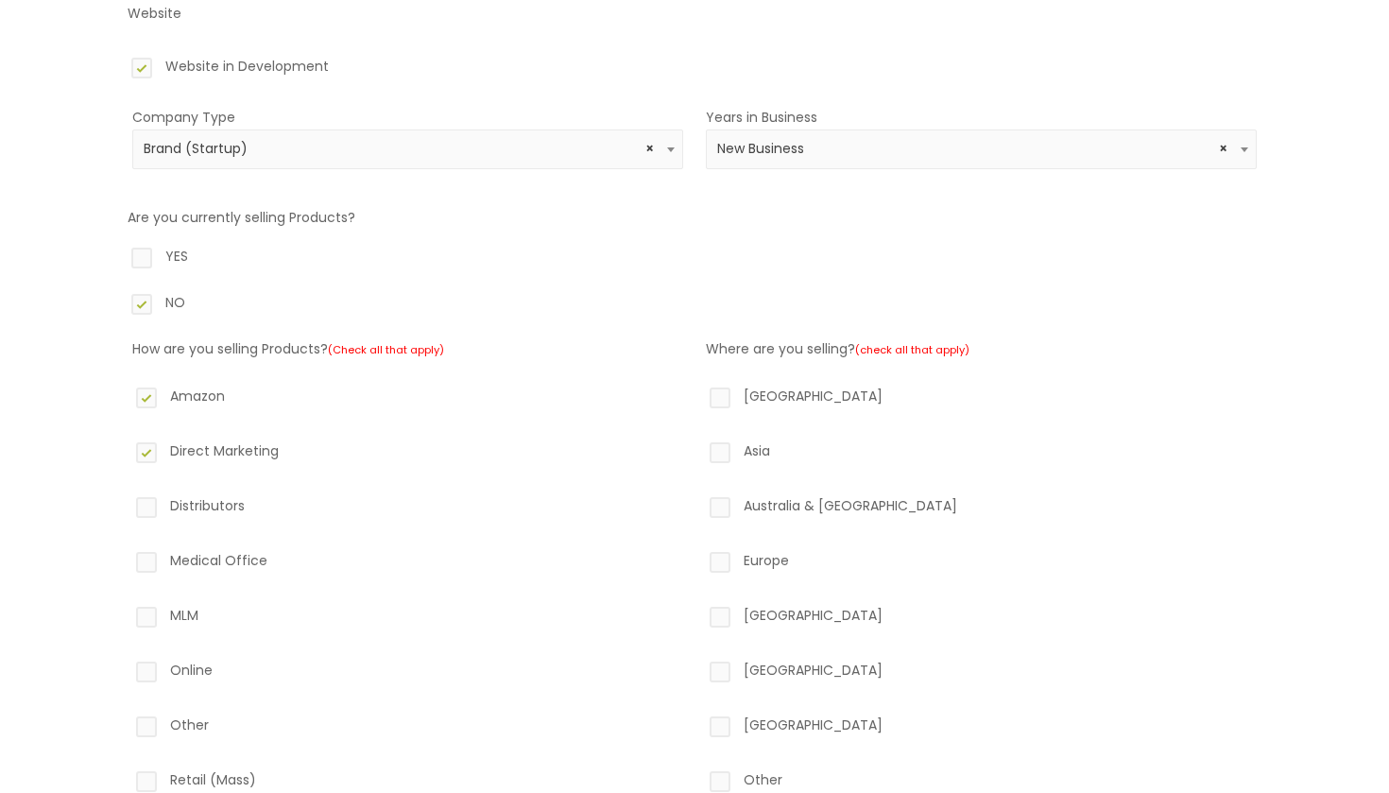
scroll to position [303, 0]
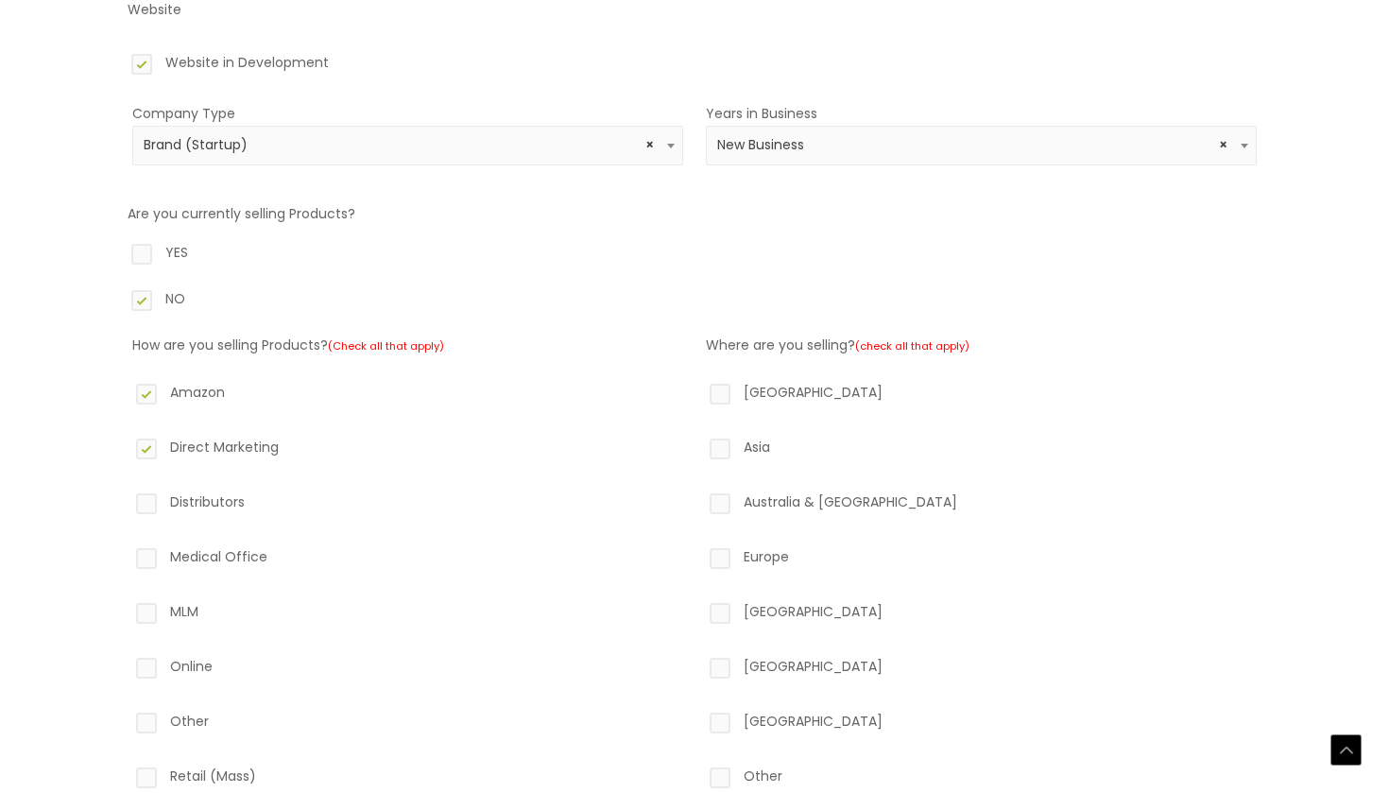
click at [145, 502] on label "Distributors" at bounding box center [407, 505] width 551 height 32
click at [126, 502] on input "Distributors" at bounding box center [119, 495] width 12 height 12
checkbox input "true"
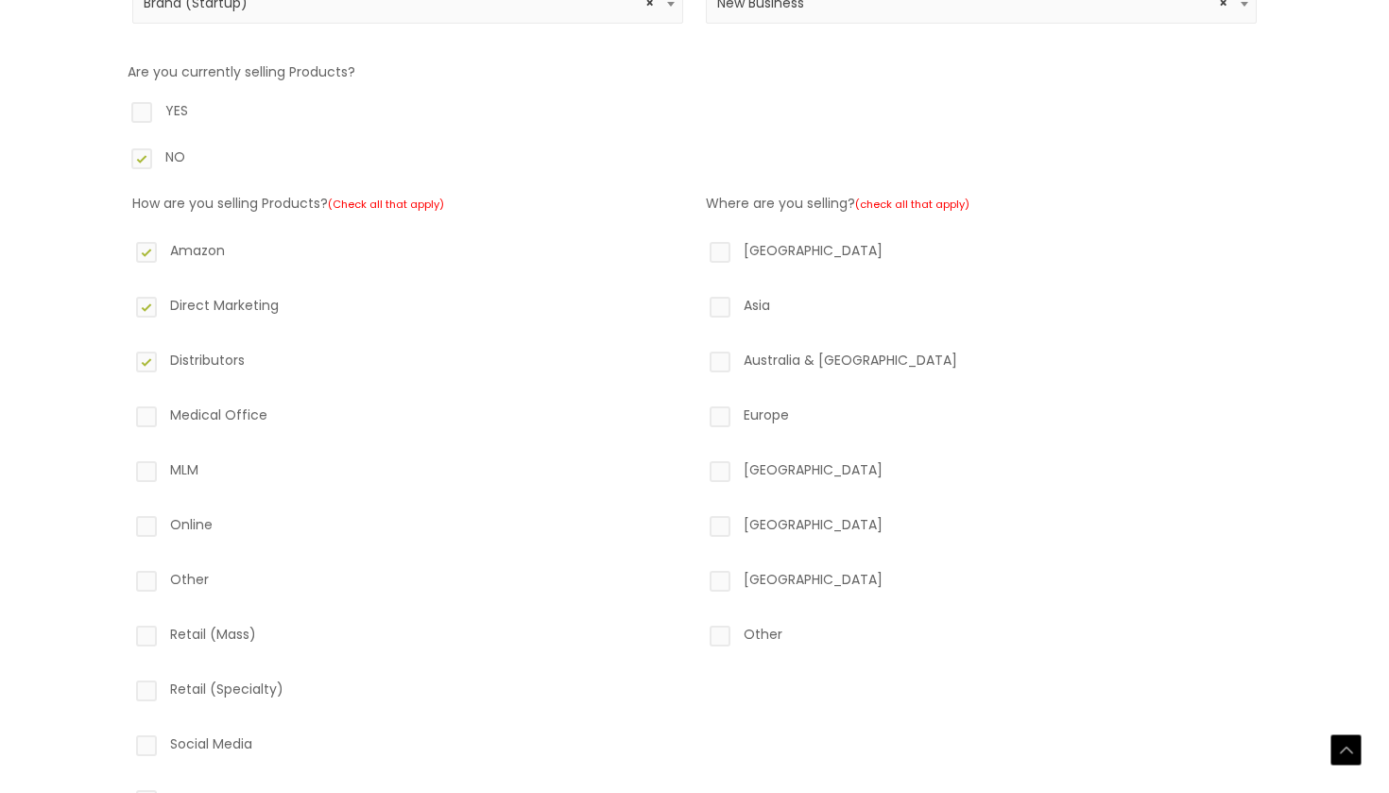
scroll to position [447, 0]
click at [152, 517] on label "Online" at bounding box center [407, 526] width 551 height 32
click at [126, 517] on input "Online" at bounding box center [119, 516] width 12 height 12
checkbox input "true"
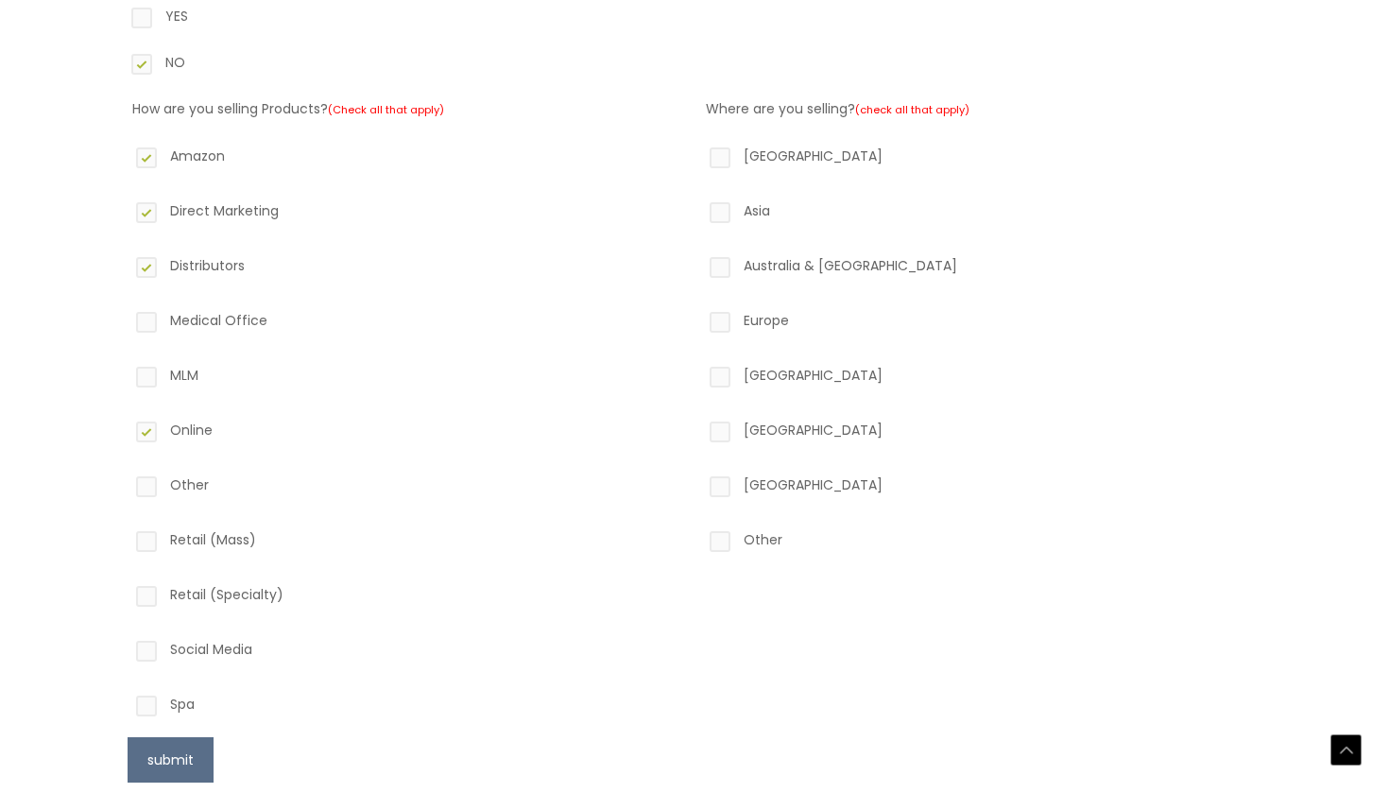
scroll to position [541, 0]
click at [146, 649] on label "Social Media" at bounding box center [407, 651] width 551 height 32
click at [126, 647] on input "Social Media" at bounding box center [119, 641] width 12 height 12
checkbox input "true"
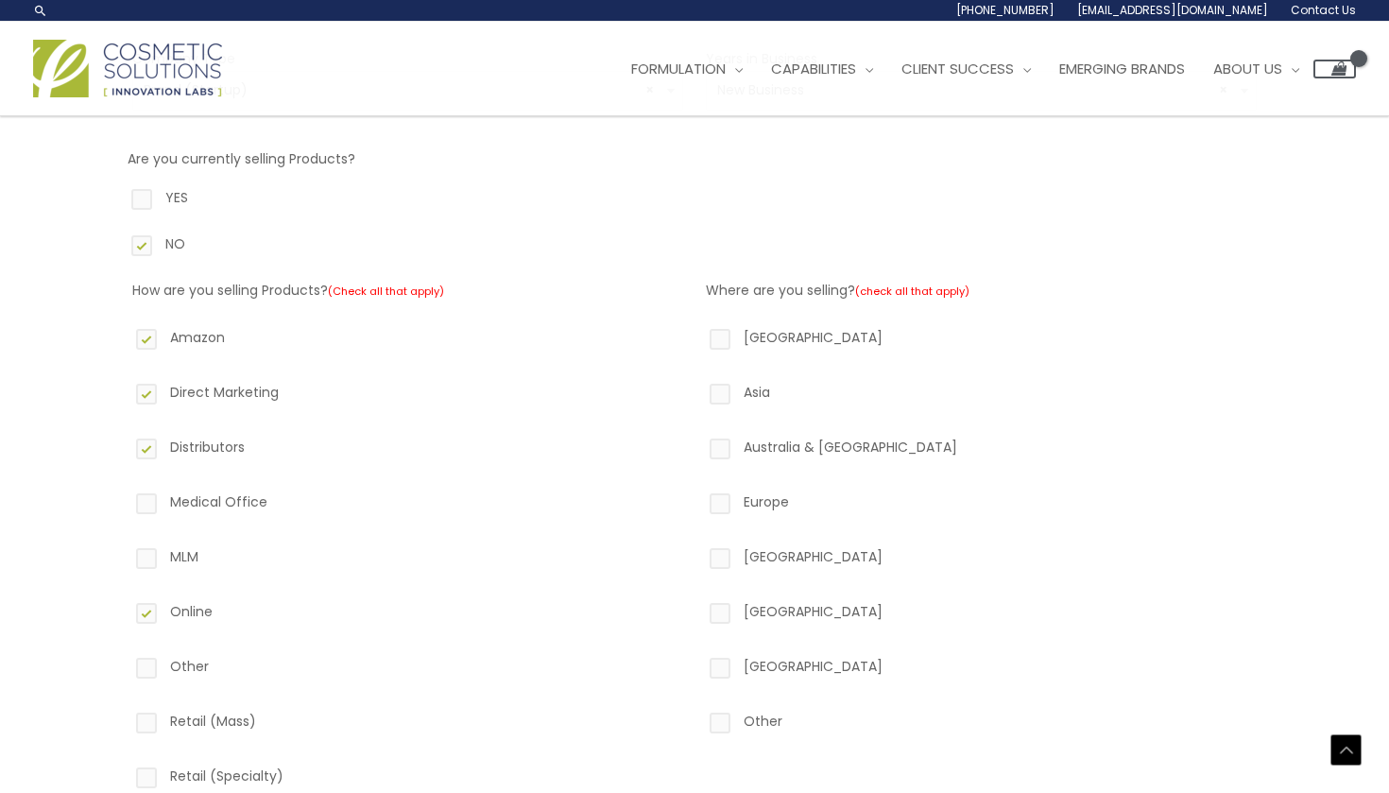
scroll to position [345, 0]
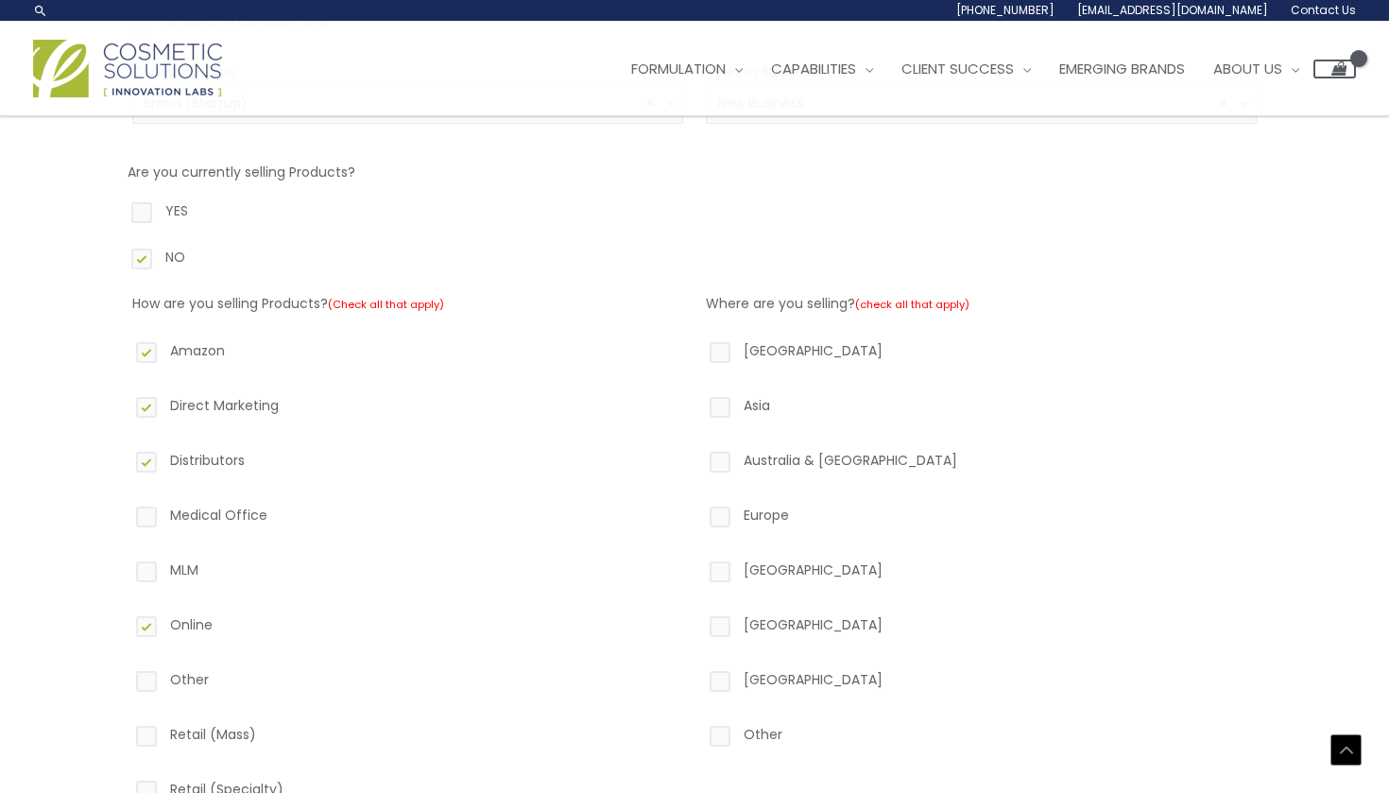
click at [719, 352] on label "North America" at bounding box center [981, 354] width 551 height 32
click at [699, 351] on input "North America" at bounding box center [693, 344] width 12 height 12
checkbox input "true"
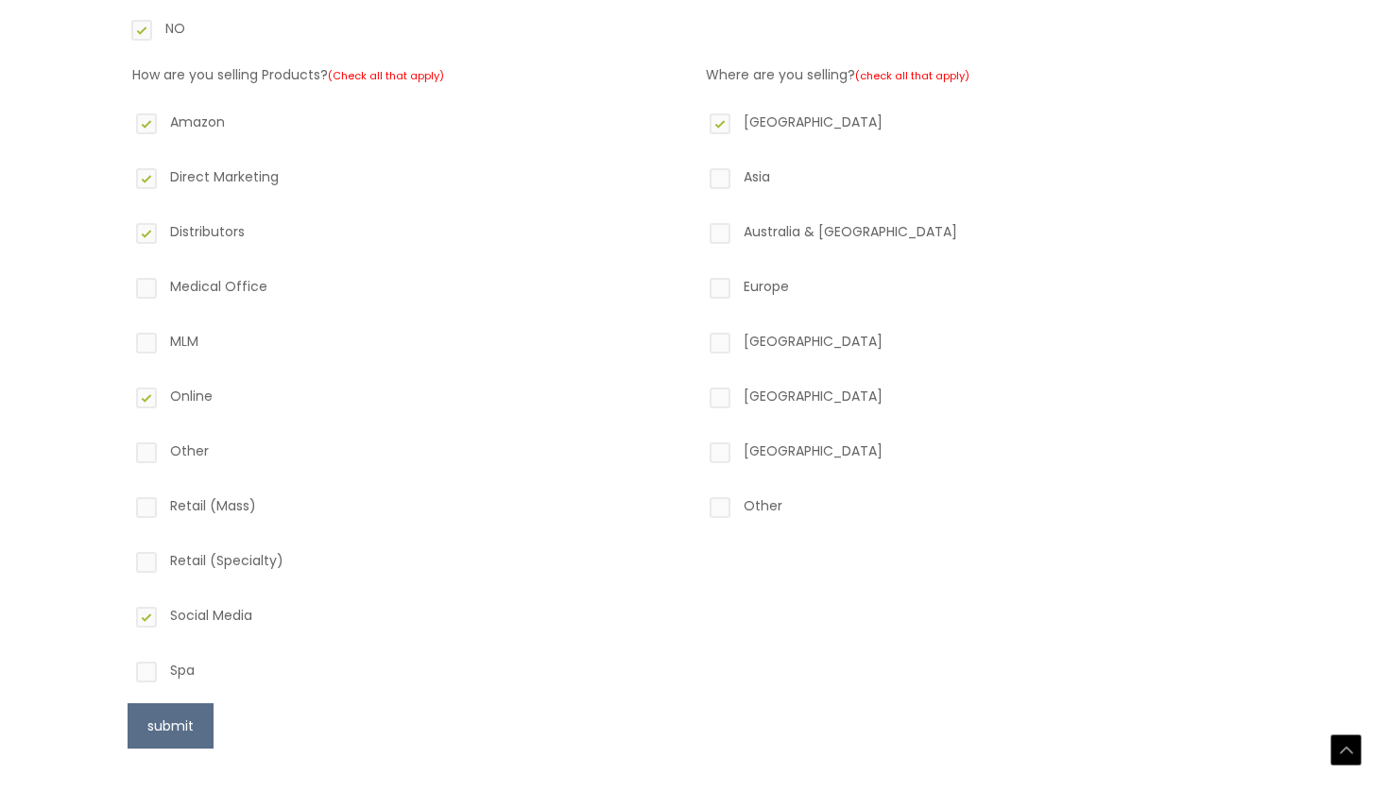
scroll to position [581, 0]
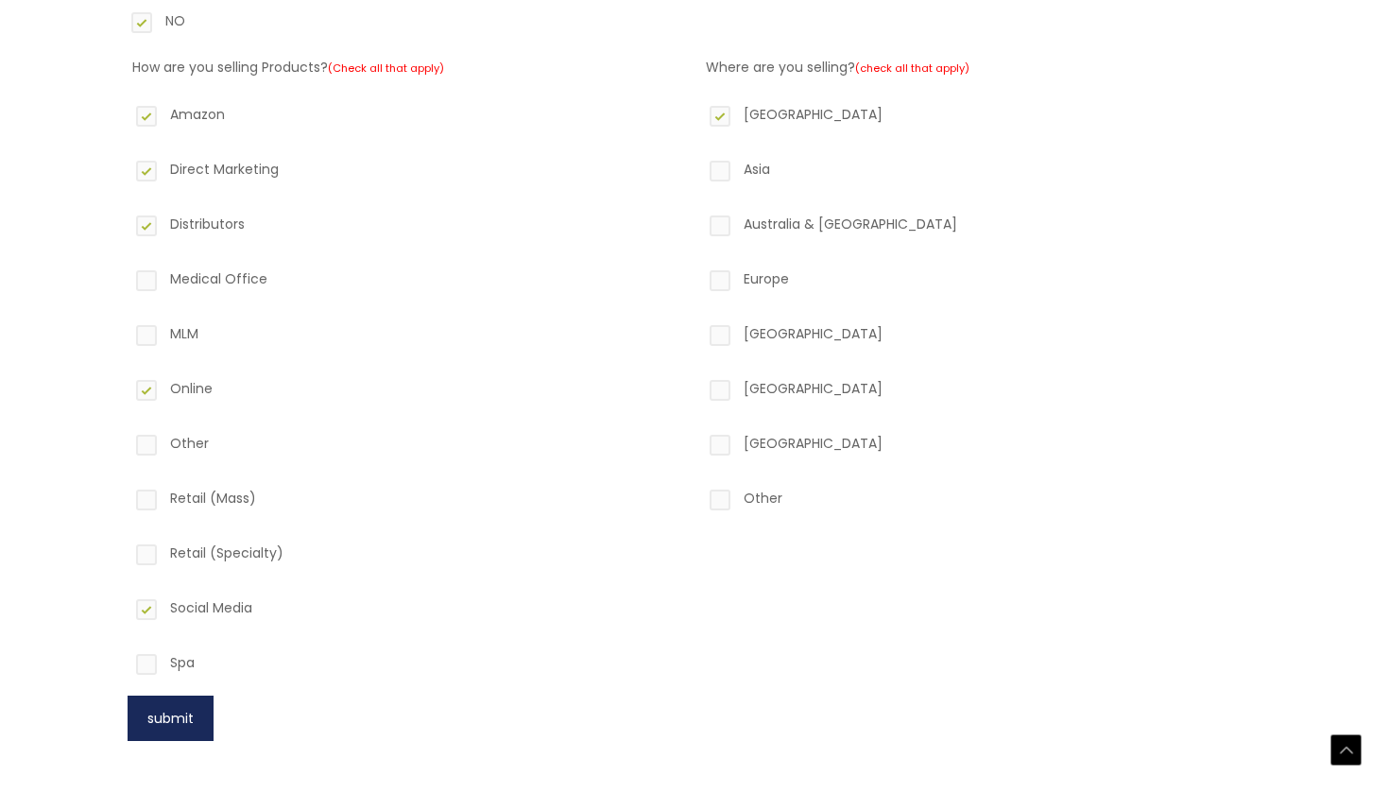
click at [146, 714] on button "submit" at bounding box center [171, 717] width 86 height 45
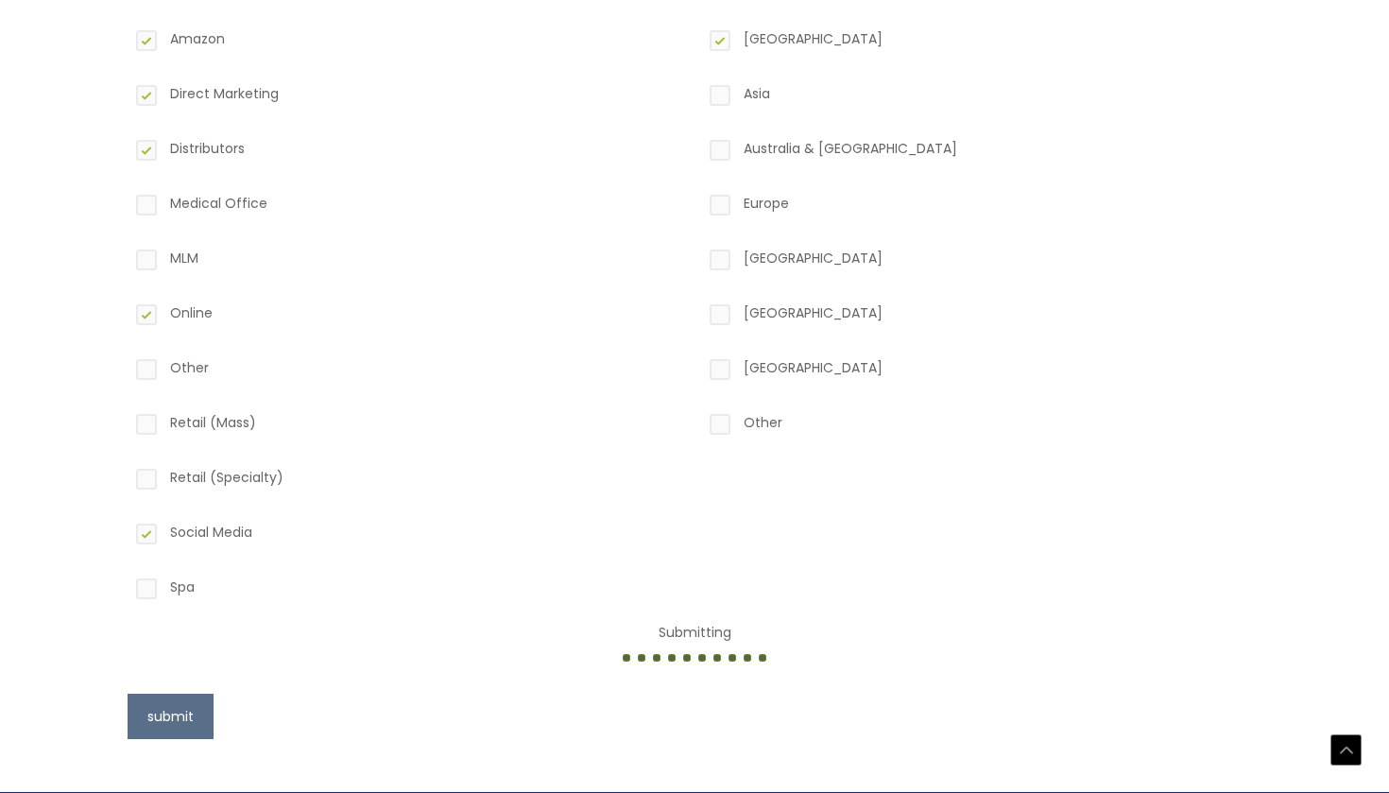
scroll to position [682, 0]
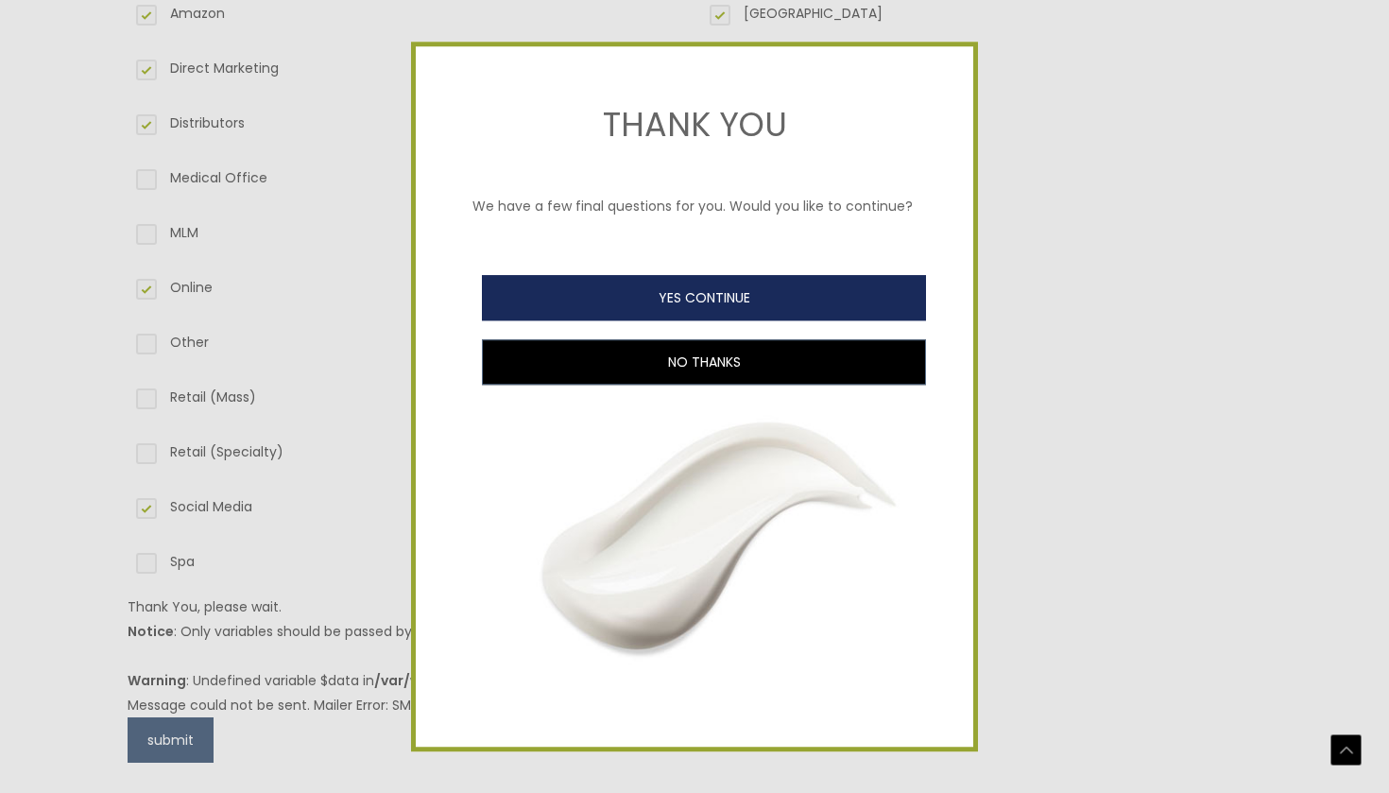
click at [733, 309] on button "YES CONTINUE" at bounding box center [704, 297] width 444 height 45
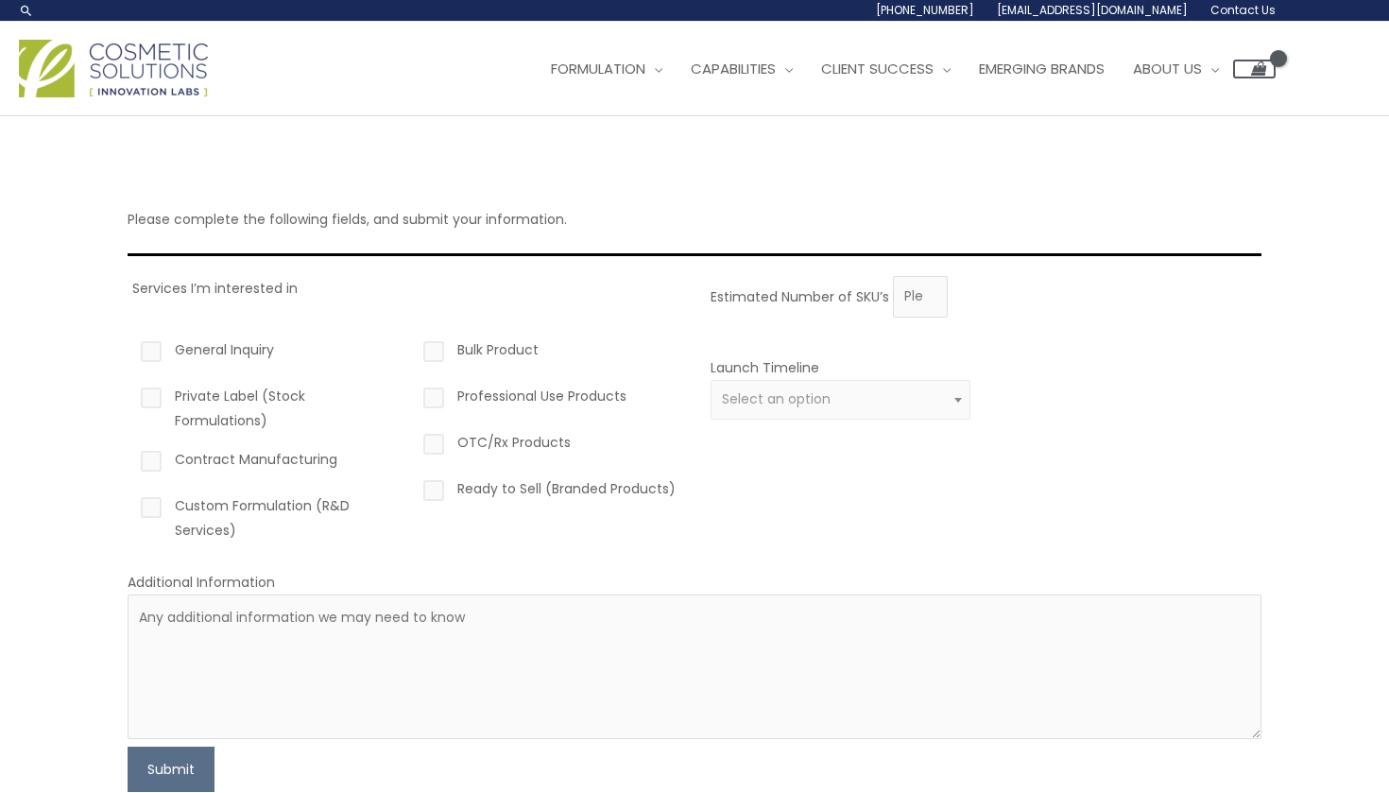
click at [151, 354] on label "General Inquiry" at bounding box center [267, 353] width 260 height 32
click at [130, 350] on input "General Inquiry" at bounding box center [124, 343] width 12 height 12
checkbox input "true"
click at [147, 401] on label "Private Label (Stock Formulations)" at bounding box center [267, 408] width 260 height 49
click at [130, 396] on input "Private Label (Stock Formulations)" at bounding box center [124, 390] width 12 height 12
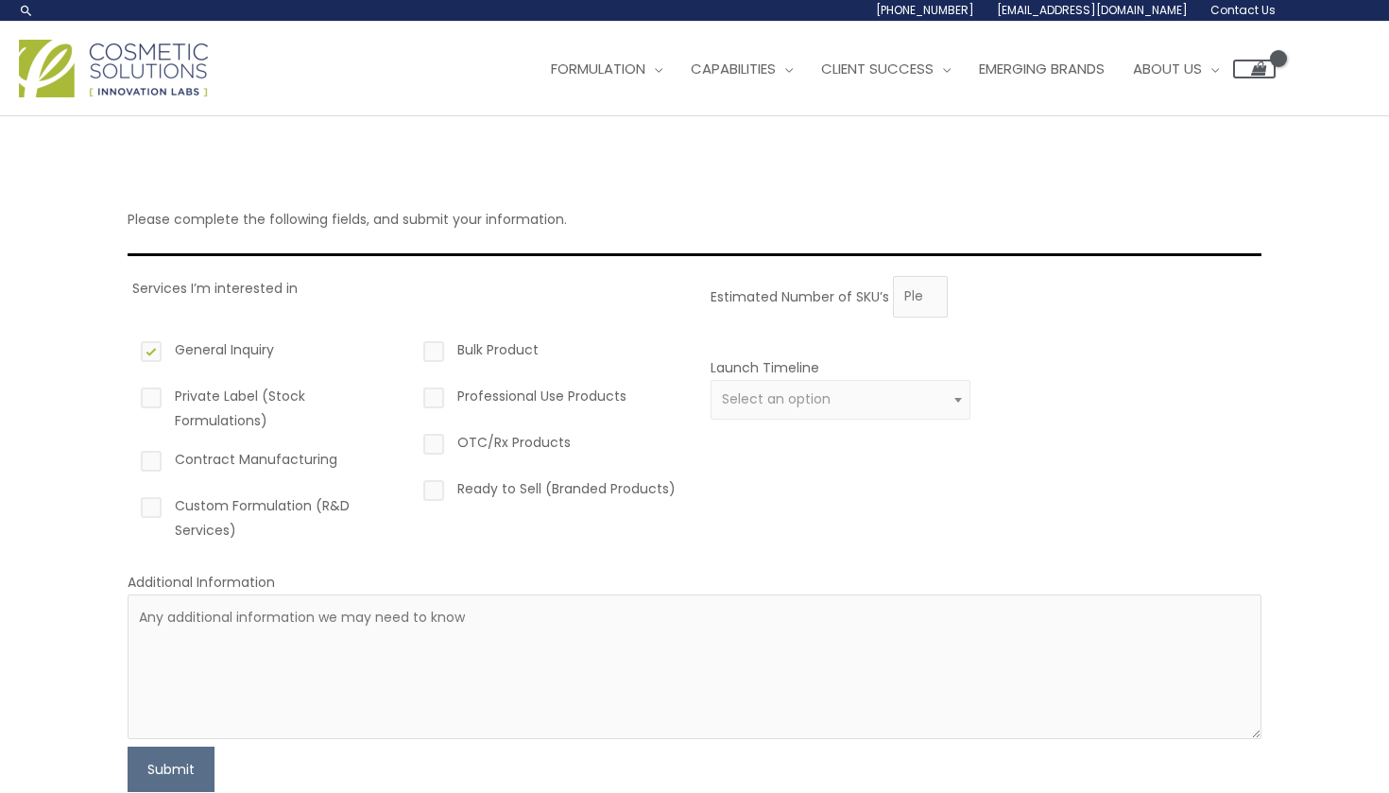
checkbox input "true"
click at [159, 509] on label "Custom Formulation (R&D Services)" at bounding box center [267, 517] width 260 height 49
click at [130, 506] on input "Custom Formulation (R&D Services)" at bounding box center [124, 499] width 12 height 12
checkbox input "true"
click at [756, 399] on span "Select an option" at bounding box center [776, 398] width 109 height 19
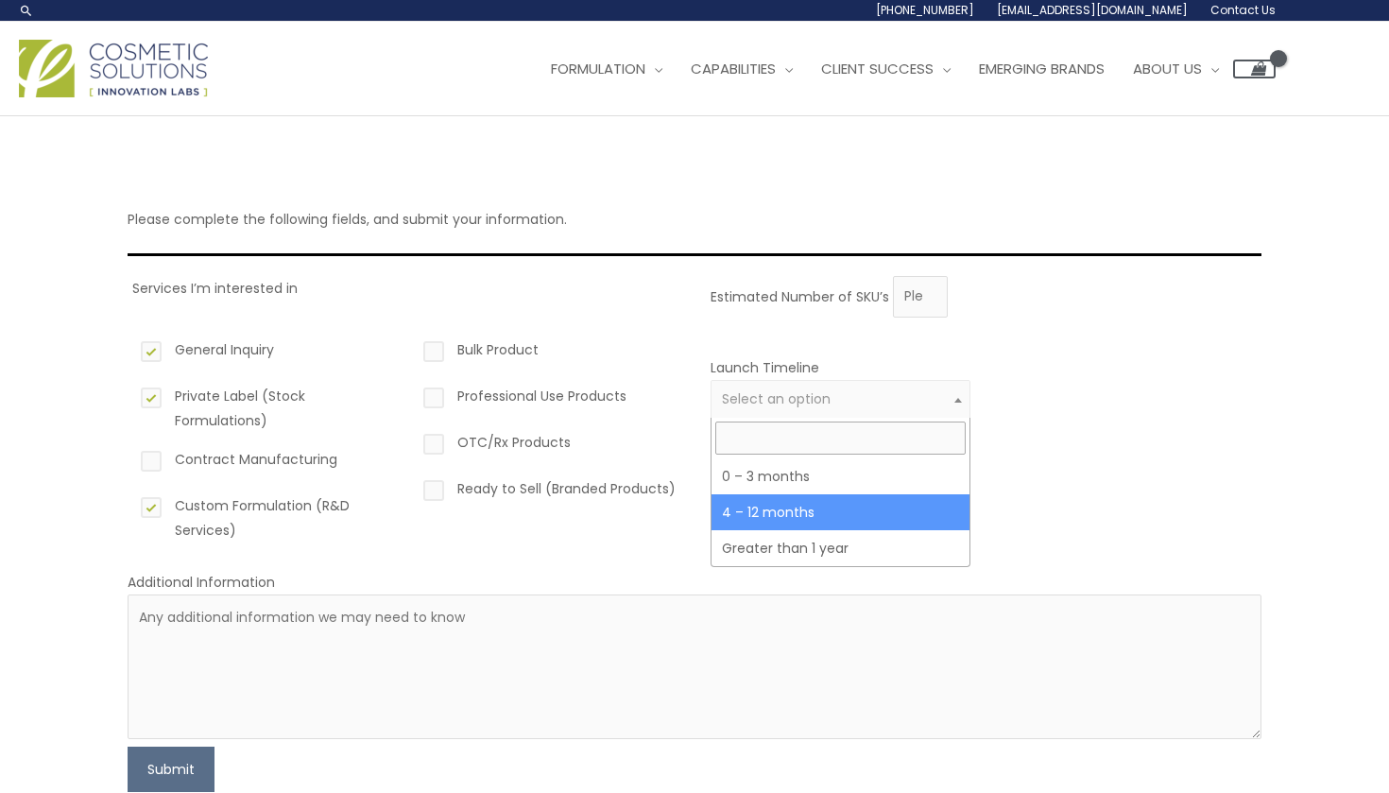
select select "3"
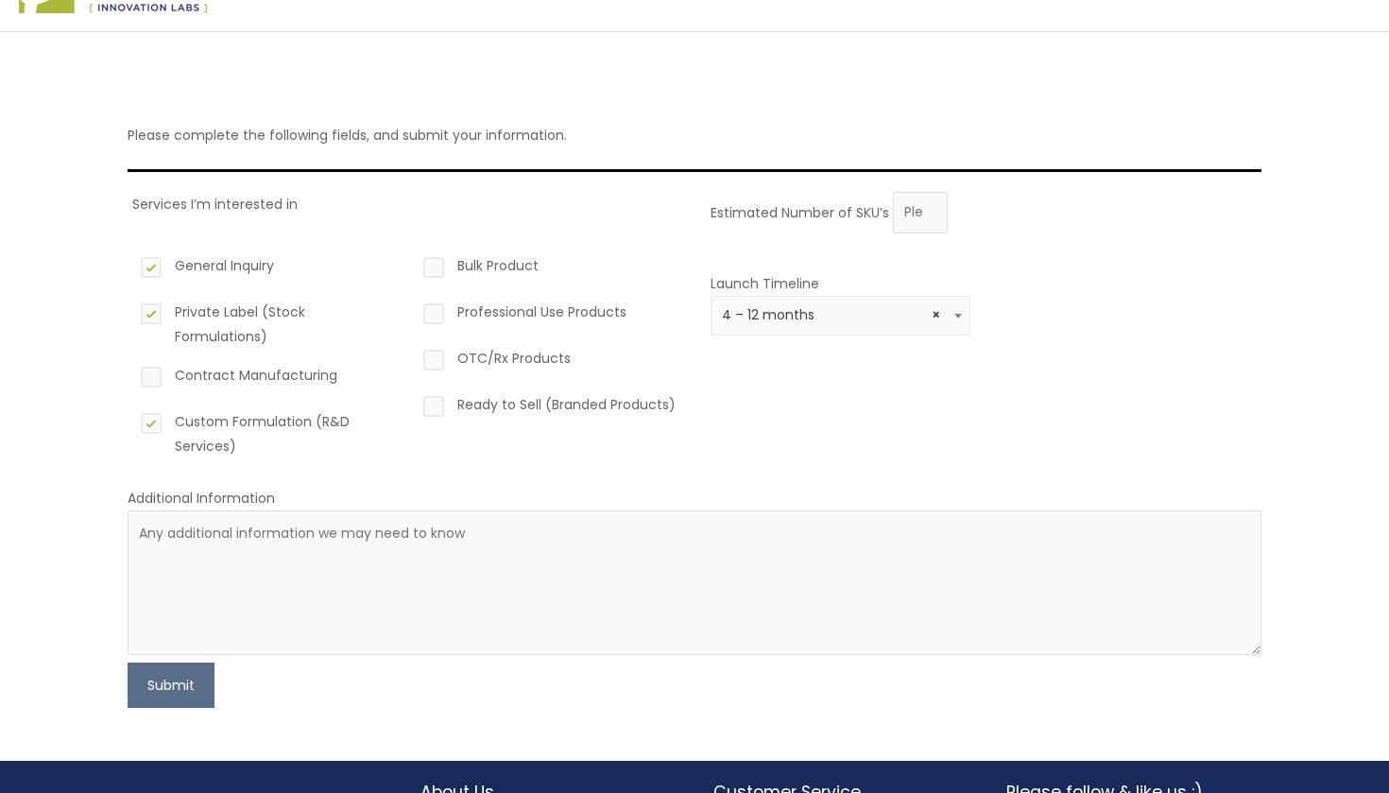
scroll to position [85, 0]
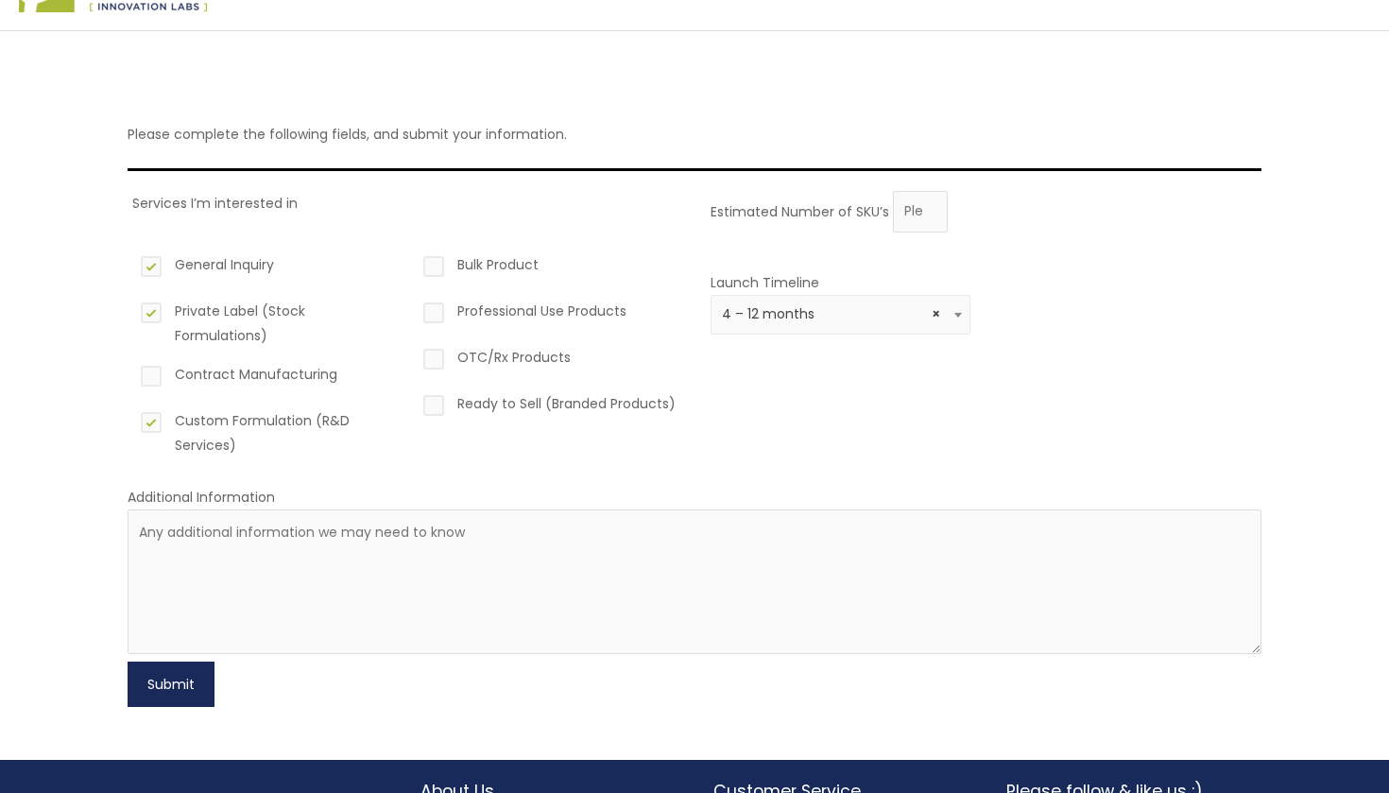
click at [168, 672] on button "Submit" at bounding box center [171, 683] width 87 height 45
type input "2"
type input "1"
click at [169, 672] on button "Submit" at bounding box center [171, 683] width 87 height 45
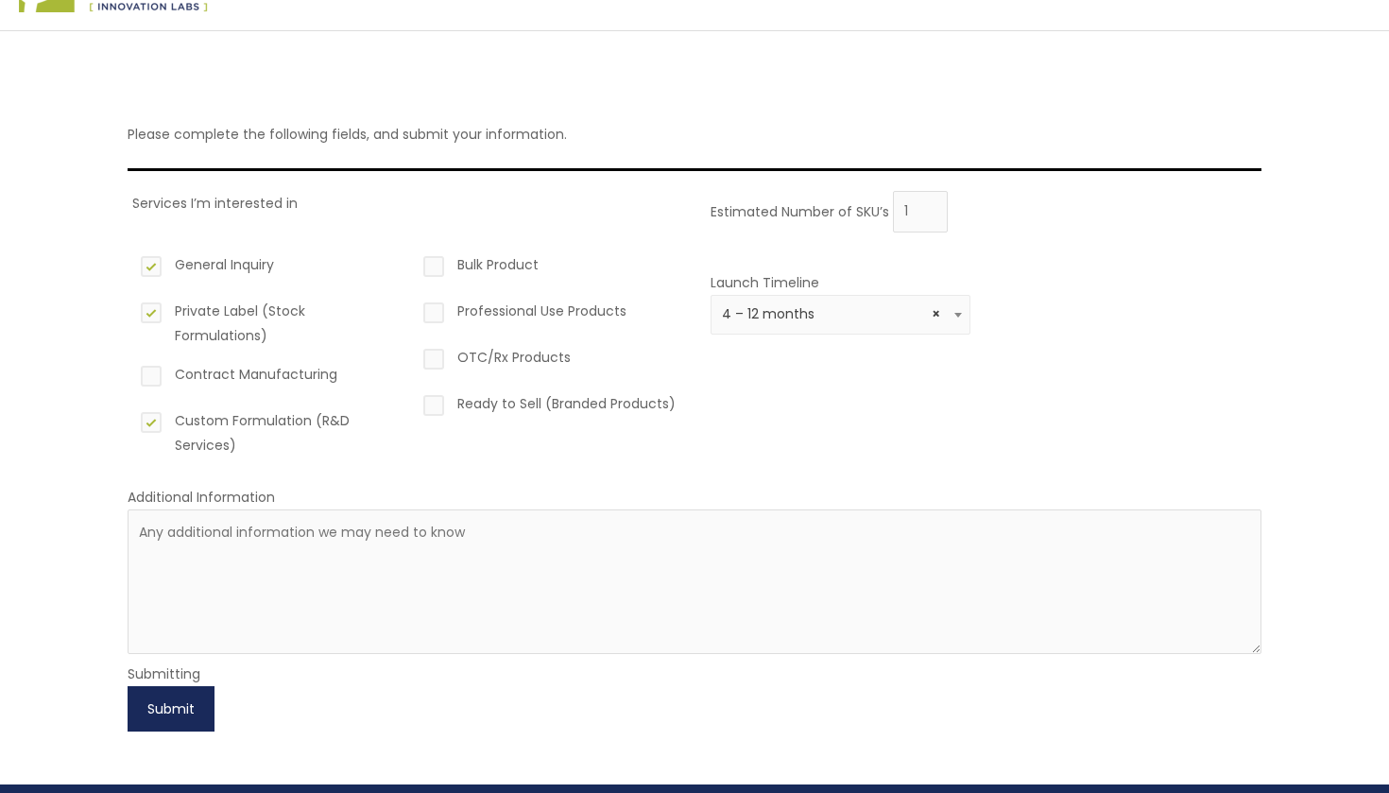
click at [168, 710] on button "Submit" at bounding box center [171, 708] width 87 height 45
